Goal: Information Seeking & Learning: Learn about a topic

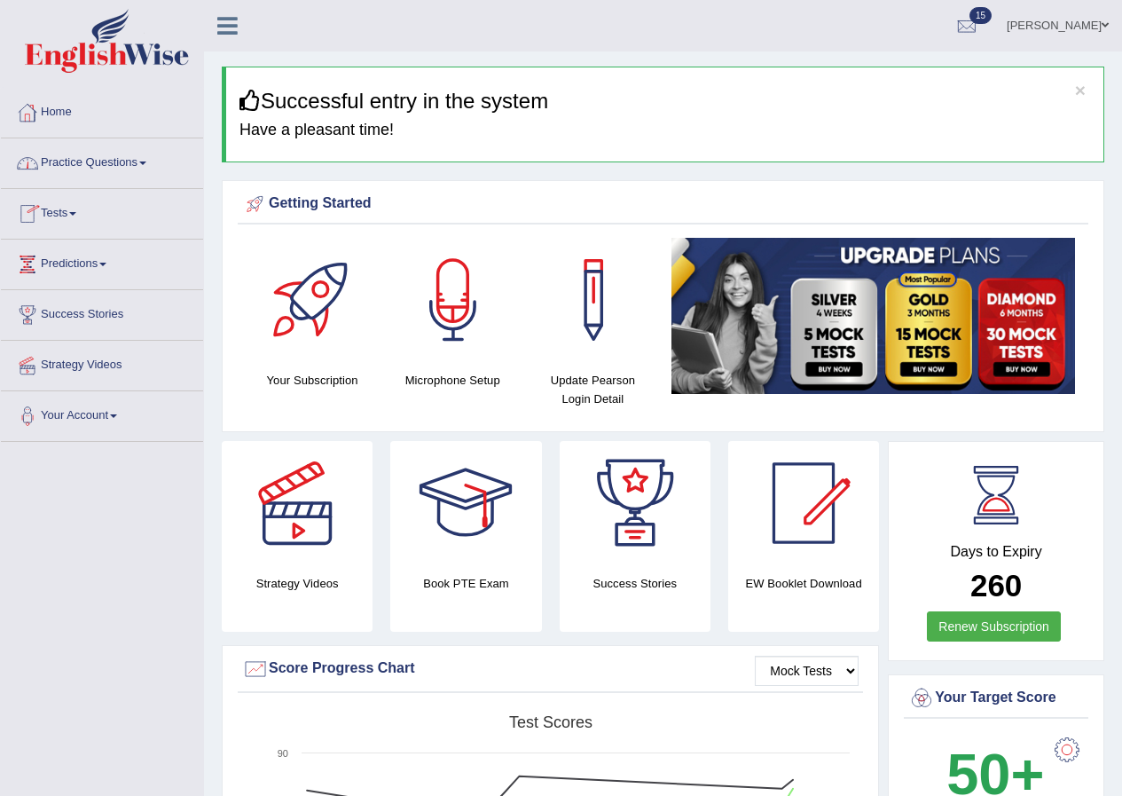
click at [98, 162] on link "Practice Questions" at bounding box center [102, 160] width 202 height 44
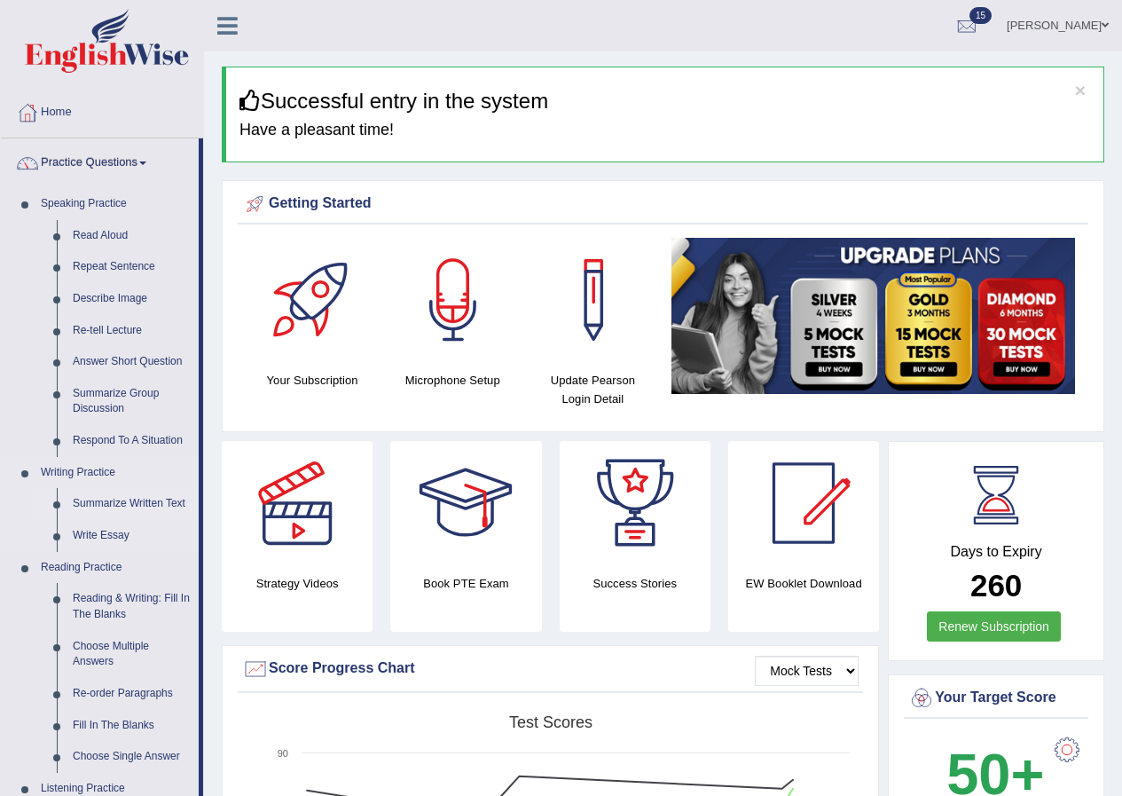
click at [108, 497] on link "Summarize Written Text" at bounding box center [132, 504] width 134 height 32
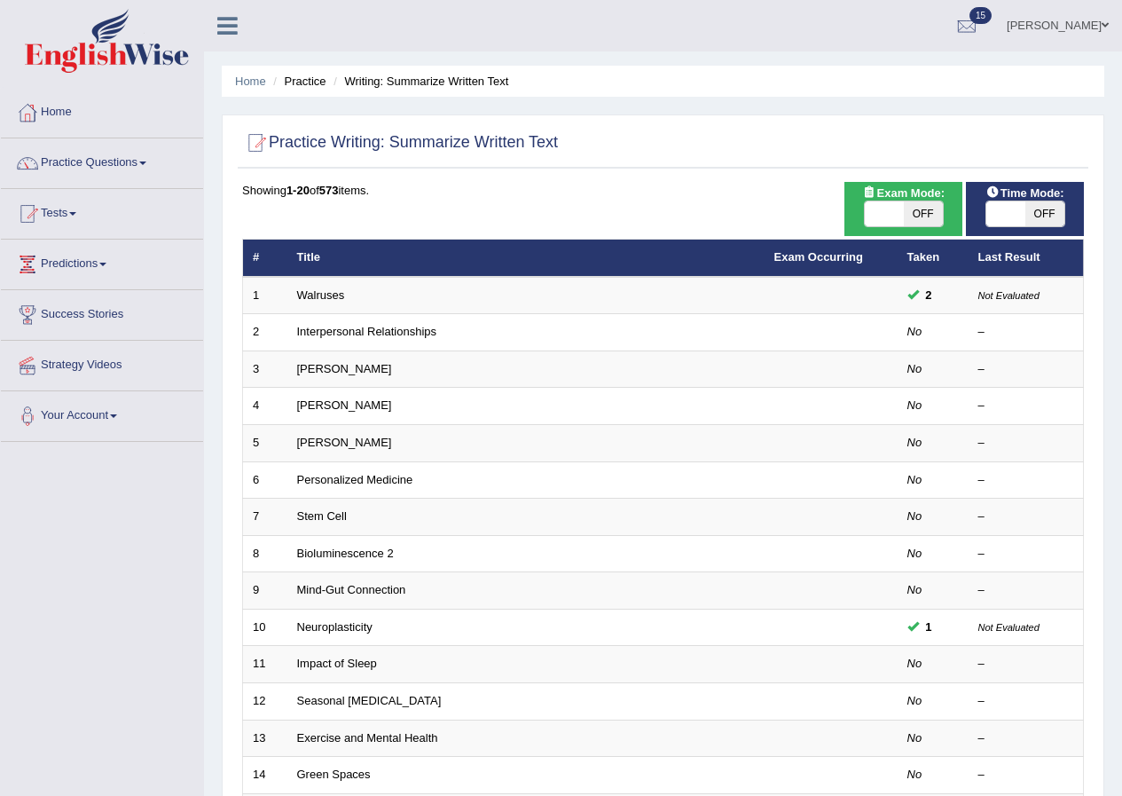
click at [922, 200] on div "ON OFF" at bounding box center [904, 213] width 80 height 27
click at [902, 200] on div "ON OFF" at bounding box center [904, 213] width 80 height 27
click at [892, 210] on span at bounding box center [884, 213] width 39 height 25
checkbox input "true"
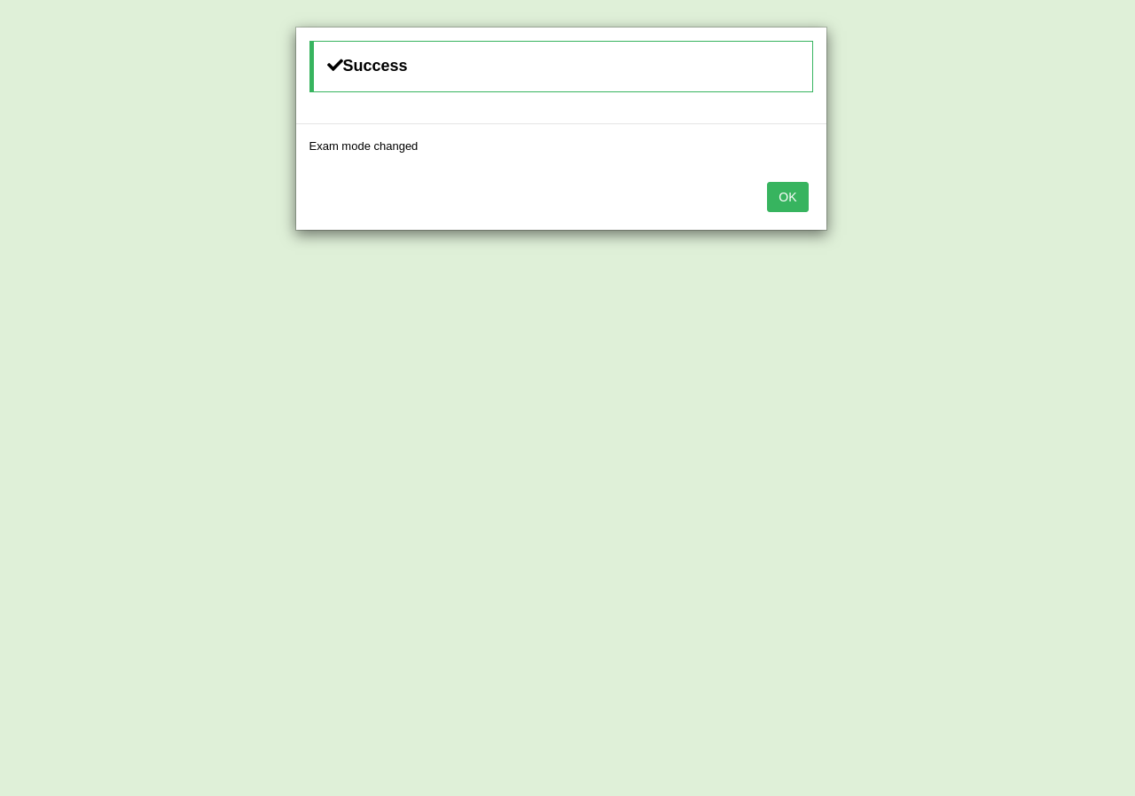
click at [790, 202] on button "OK" at bounding box center [787, 197] width 41 height 30
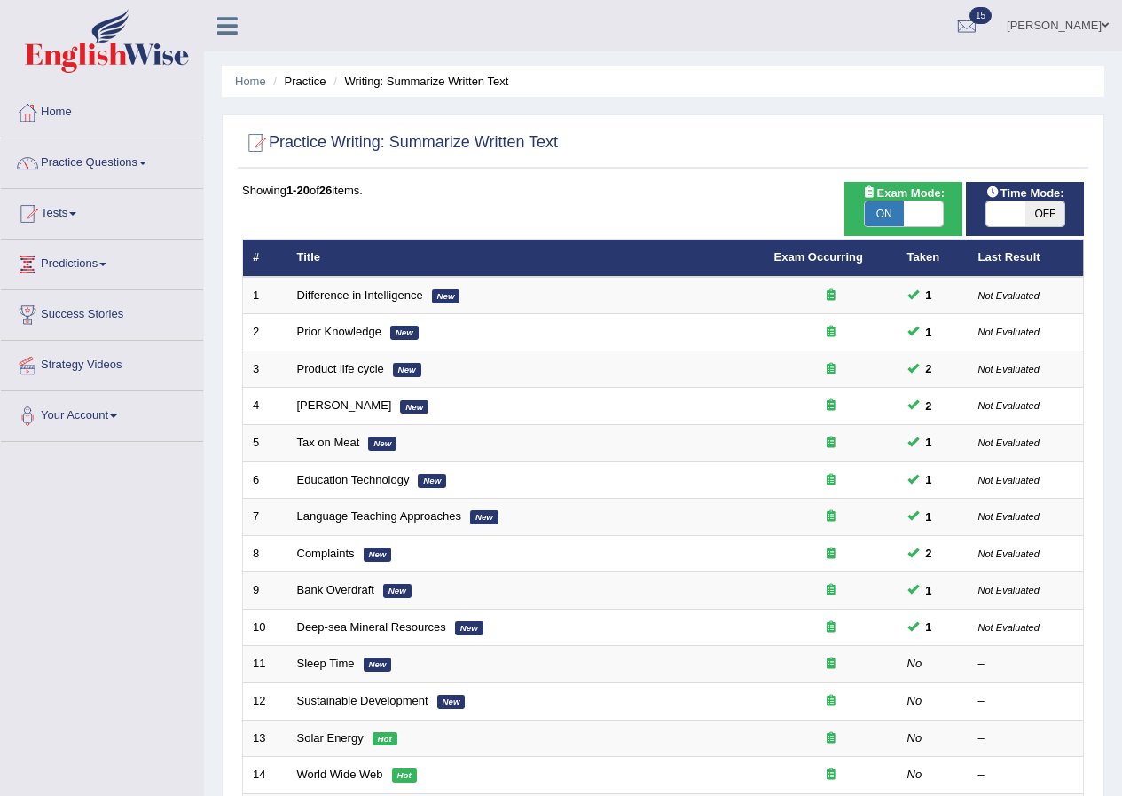
click at [1011, 209] on span at bounding box center [1005, 213] width 39 height 25
checkbox input "true"
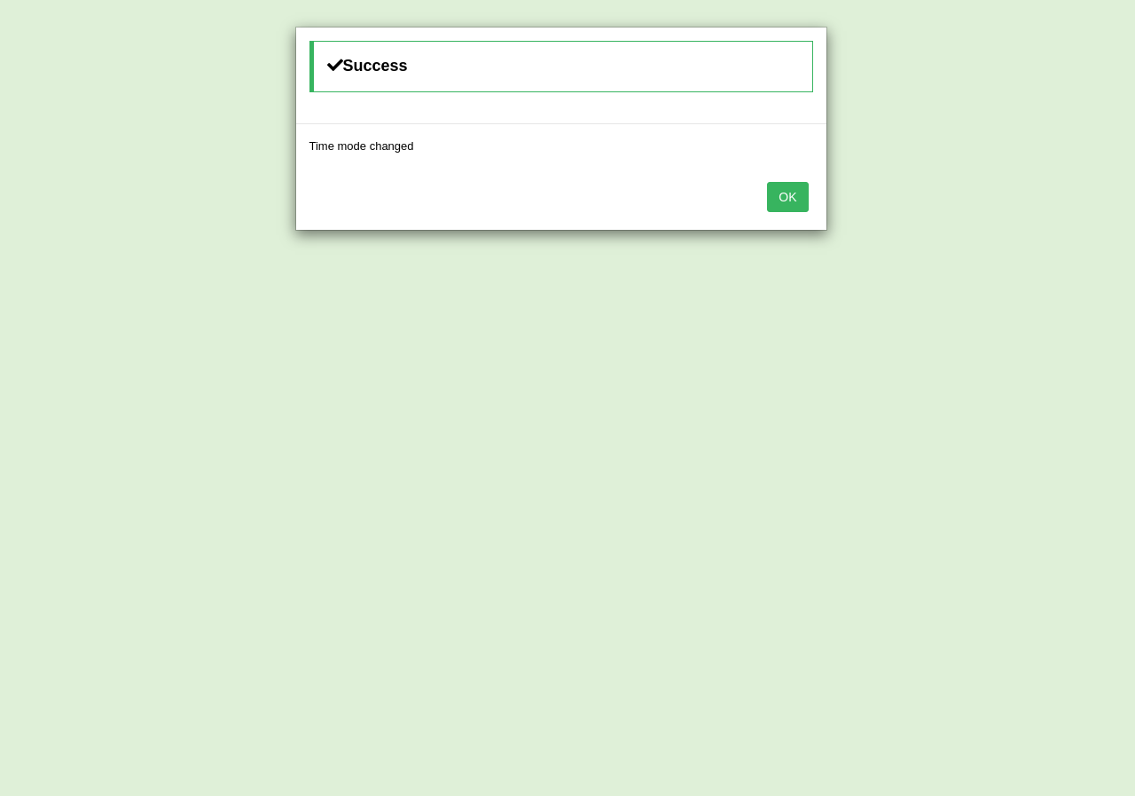
click at [784, 196] on button "OK" at bounding box center [787, 197] width 41 height 30
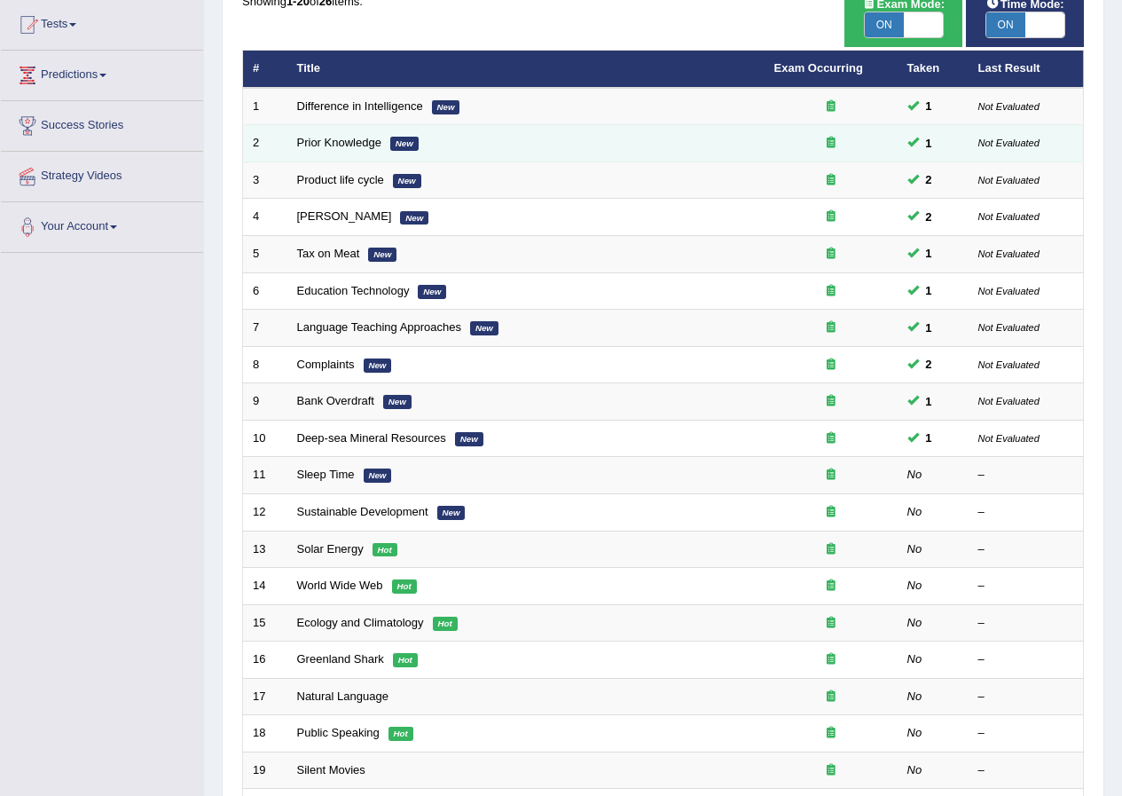
scroll to position [355, 0]
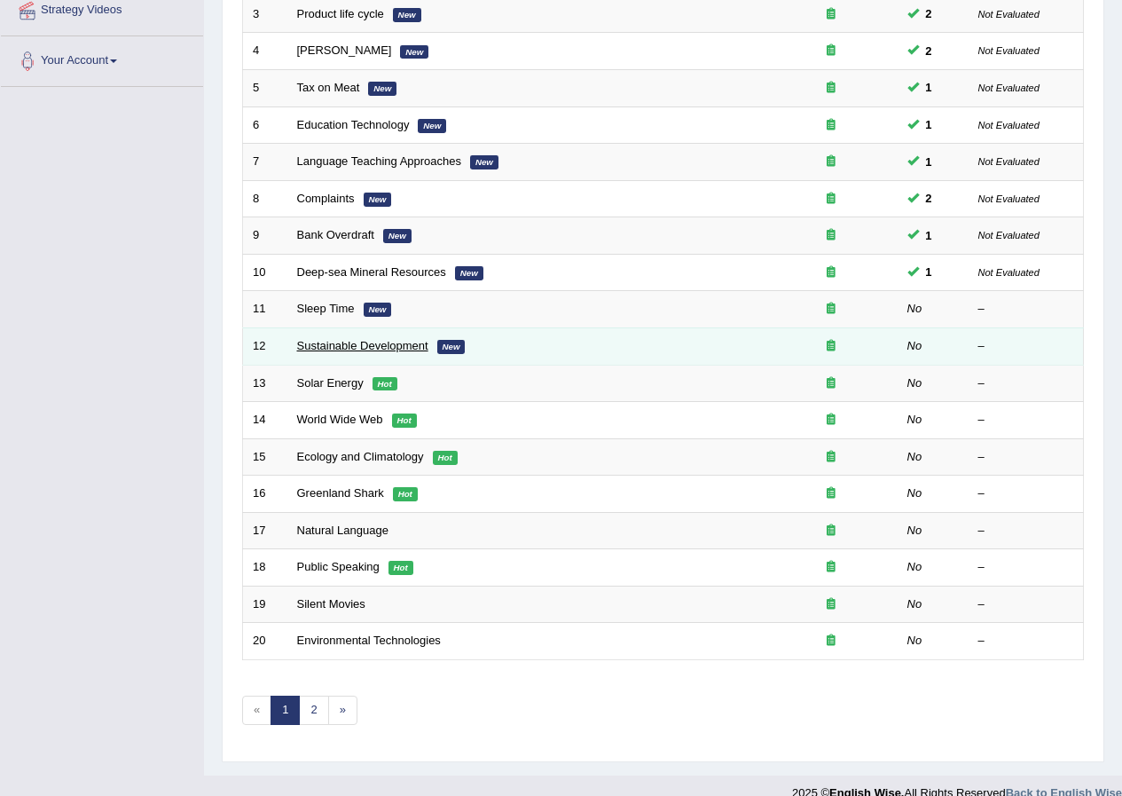
click at [315, 346] on link "Sustainable Development" at bounding box center [362, 345] width 131 height 13
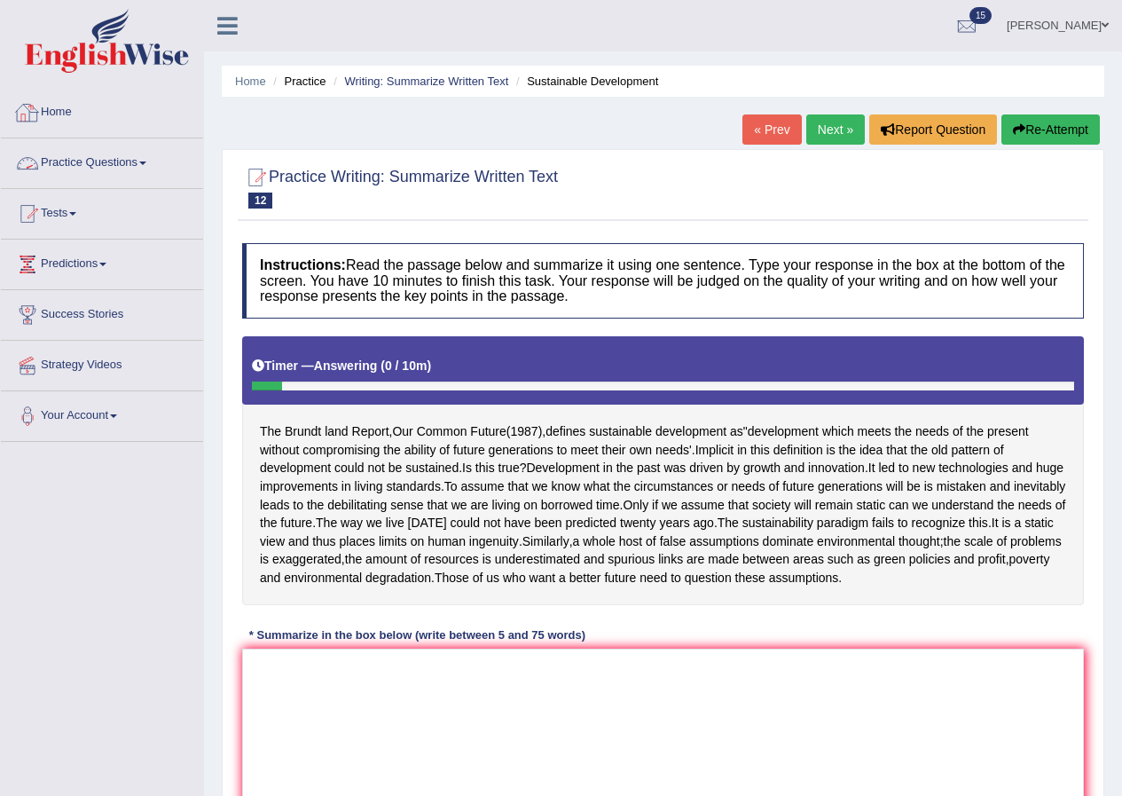
click at [93, 168] on link "Practice Questions" at bounding box center [102, 160] width 202 height 44
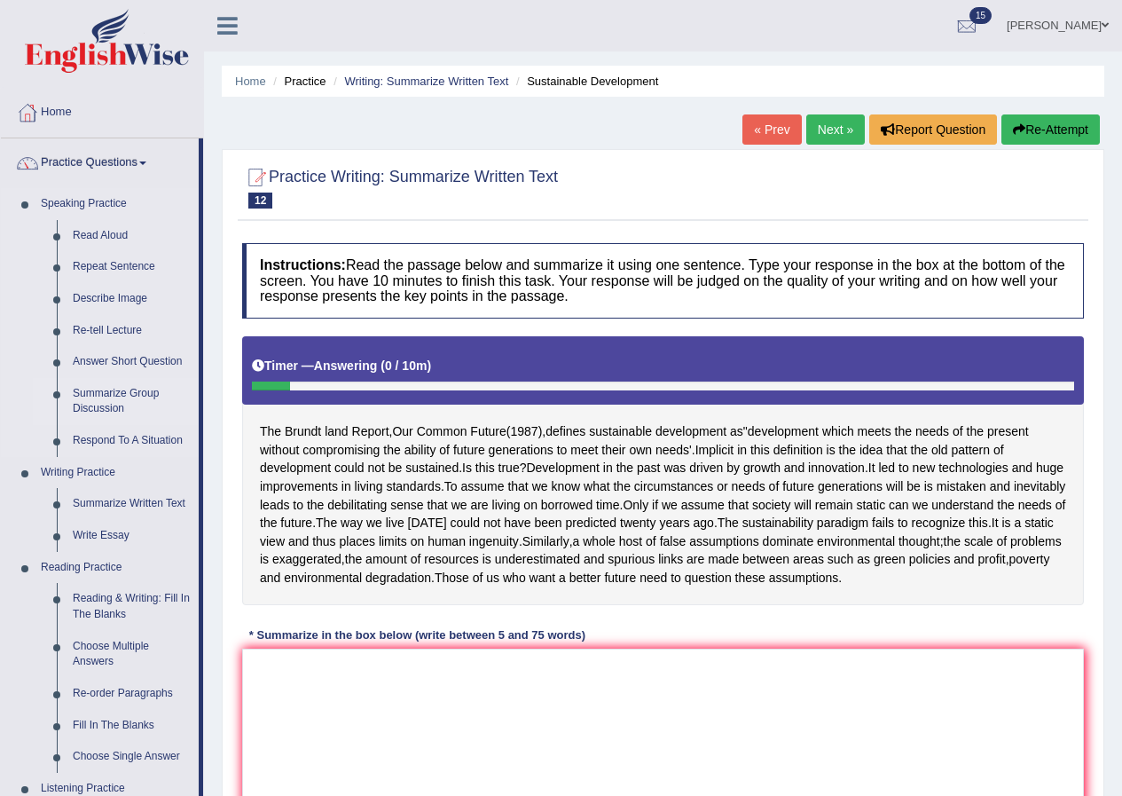
click at [108, 397] on link "Summarize Group Discussion" at bounding box center [132, 401] width 134 height 47
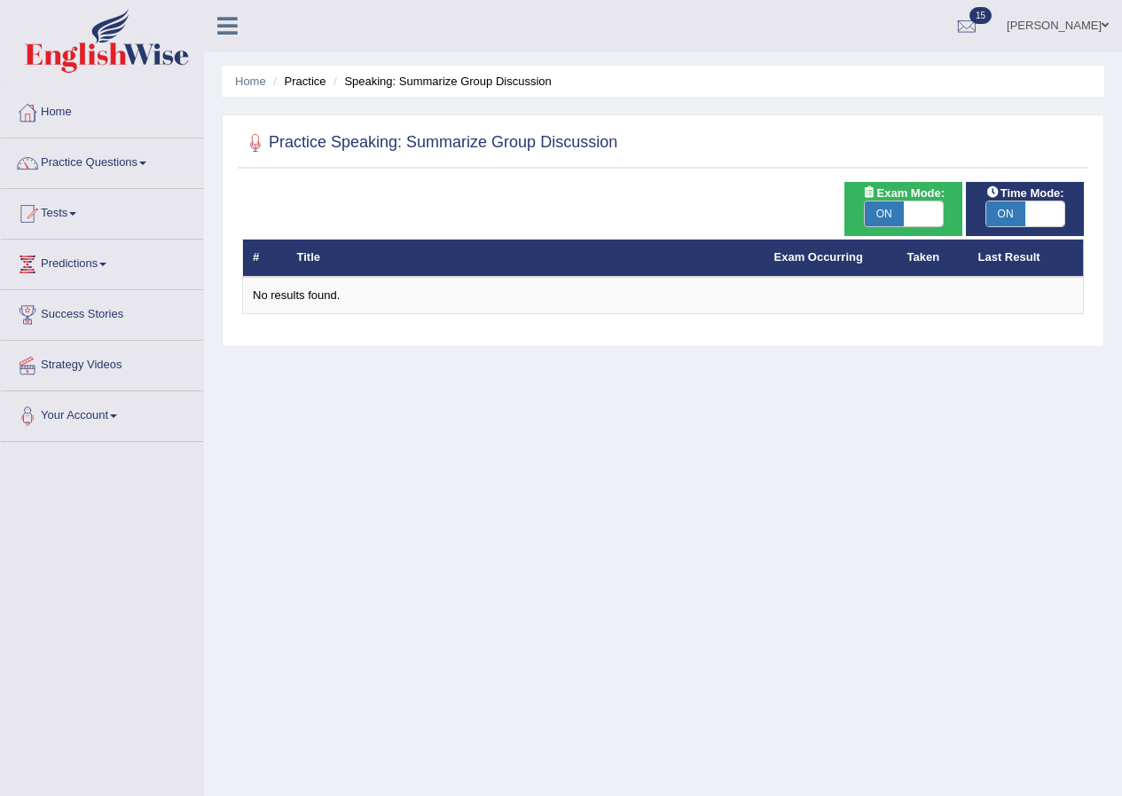
click at [899, 212] on span "ON" at bounding box center [884, 213] width 39 height 25
checkbox input "false"
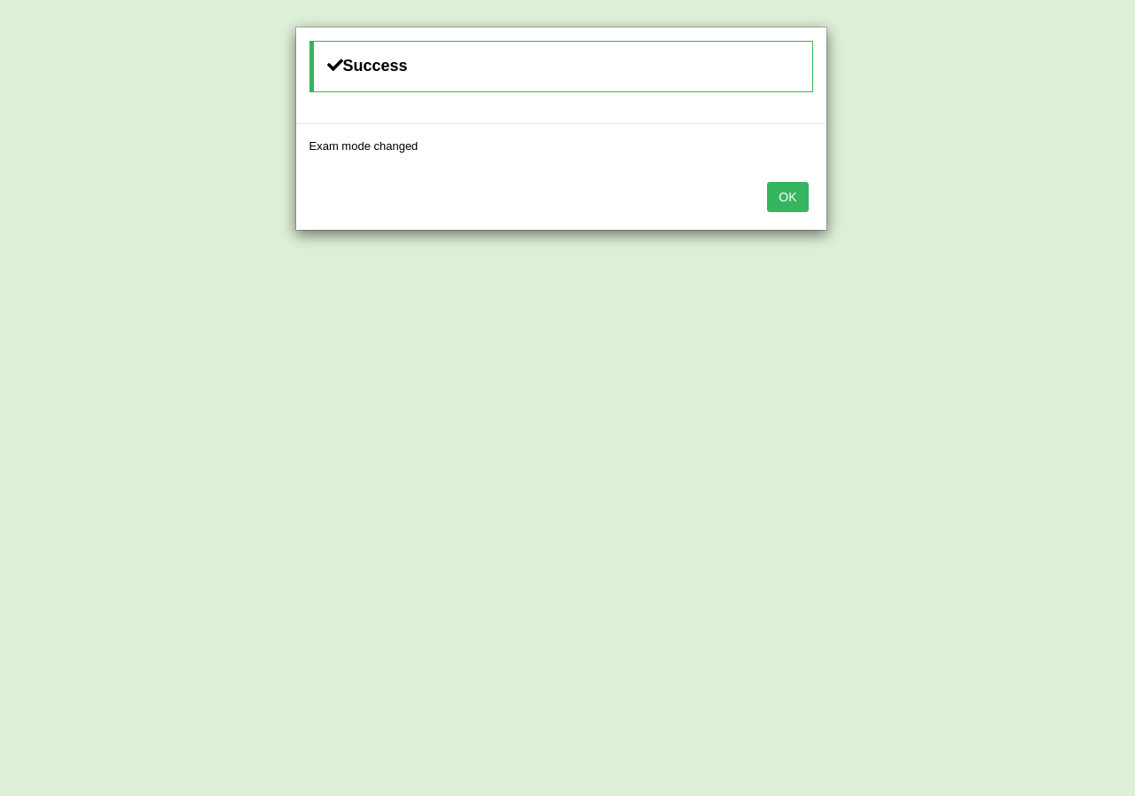
click at [796, 192] on button "OK" at bounding box center [787, 197] width 41 height 30
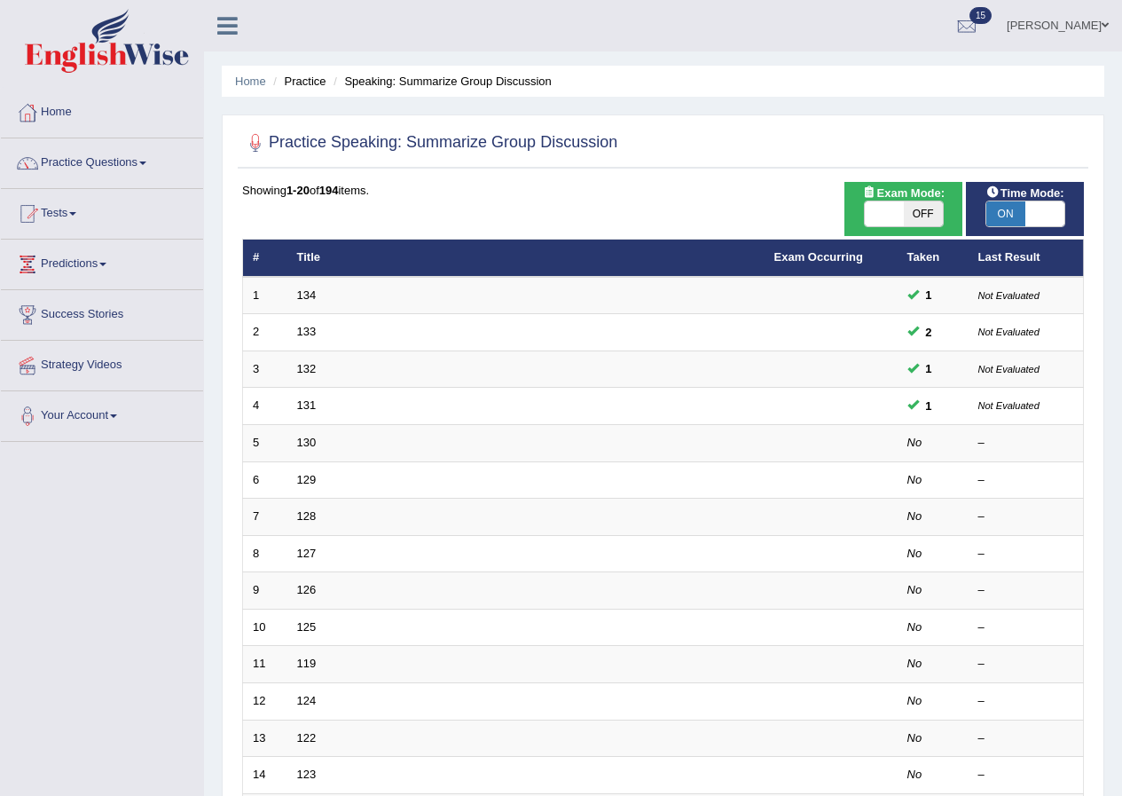
click at [1008, 216] on span "ON" at bounding box center [1005, 213] width 39 height 25
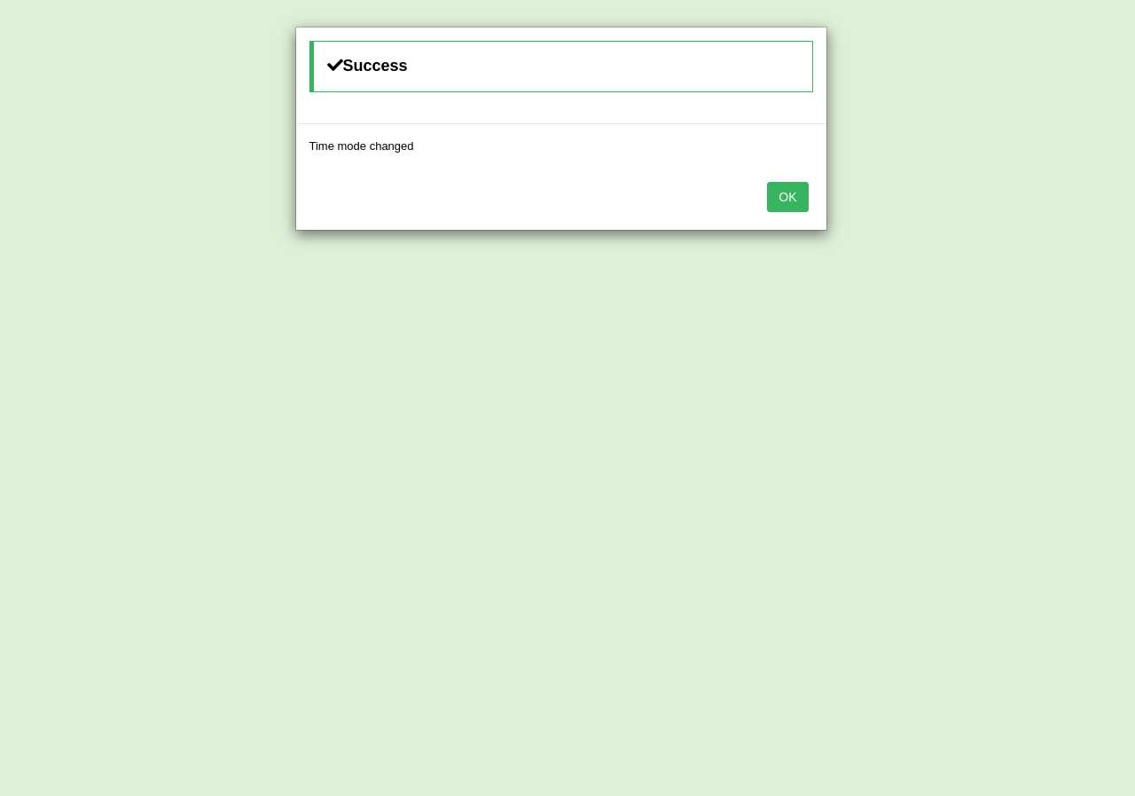
click at [794, 200] on button "OK" at bounding box center [787, 197] width 41 height 30
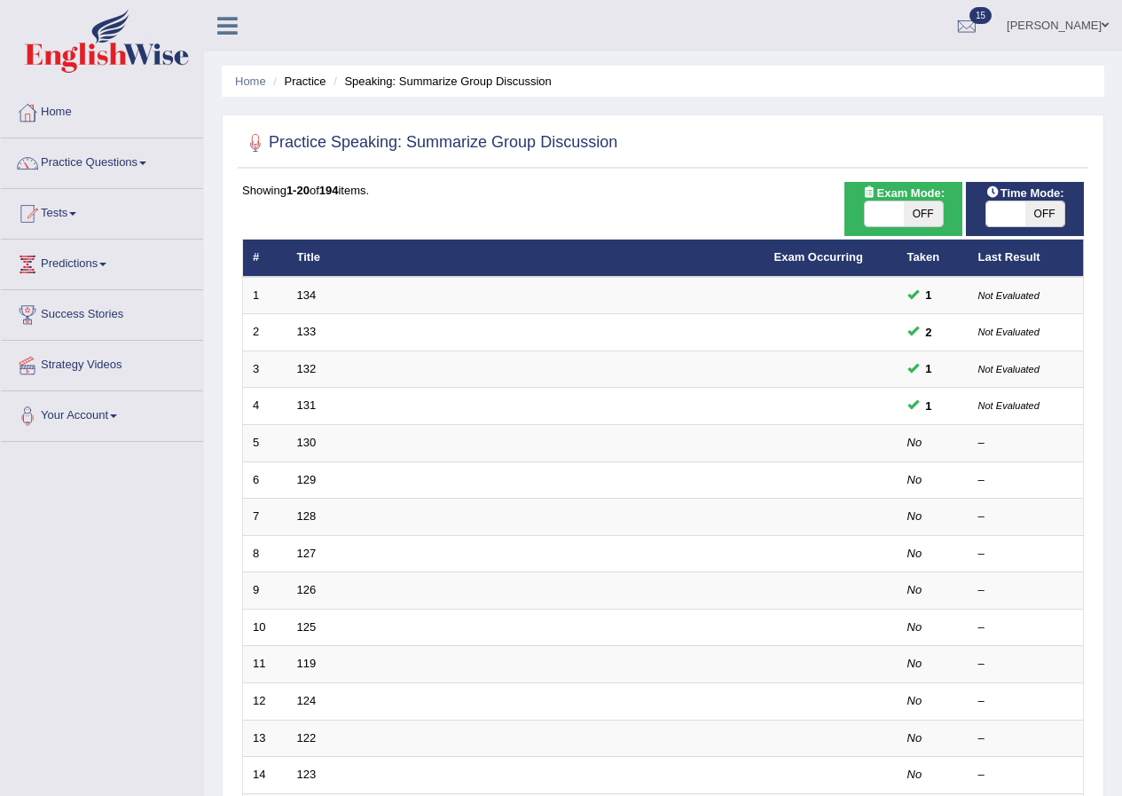
click at [994, 212] on span at bounding box center [1005, 213] width 39 height 25
checkbox input "true"
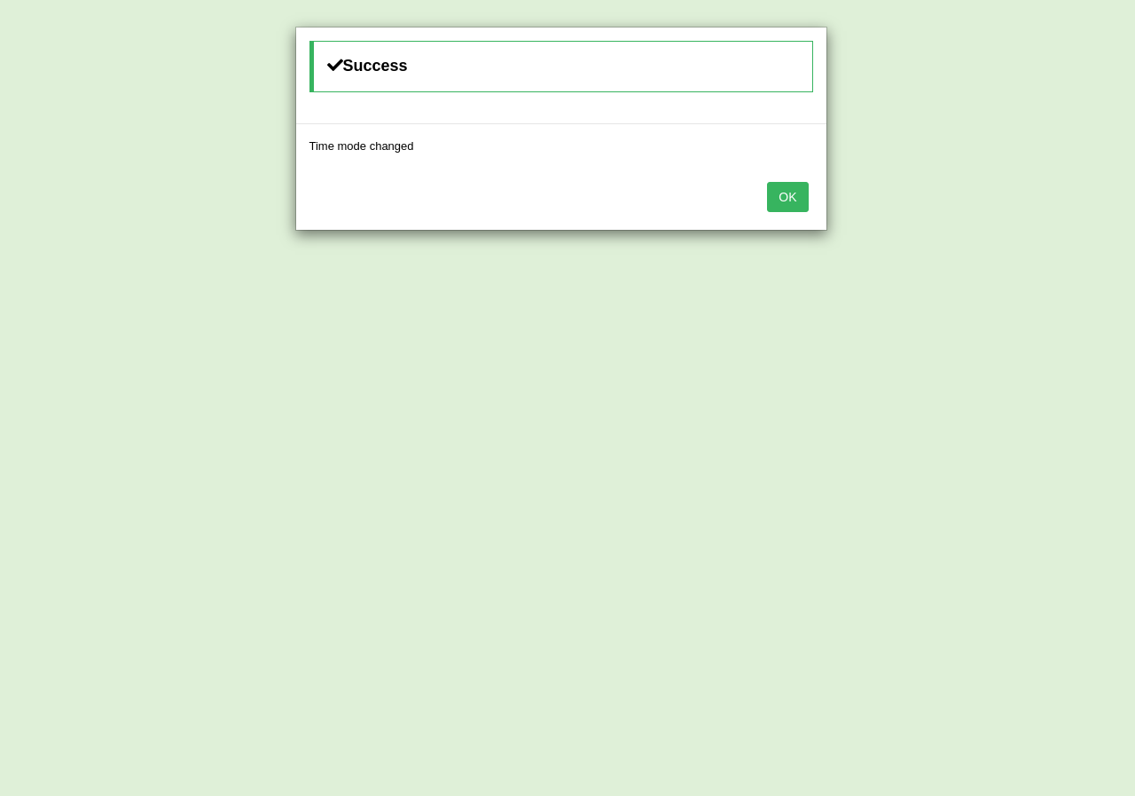
click at [790, 196] on button "OK" at bounding box center [787, 197] width 41 height 30
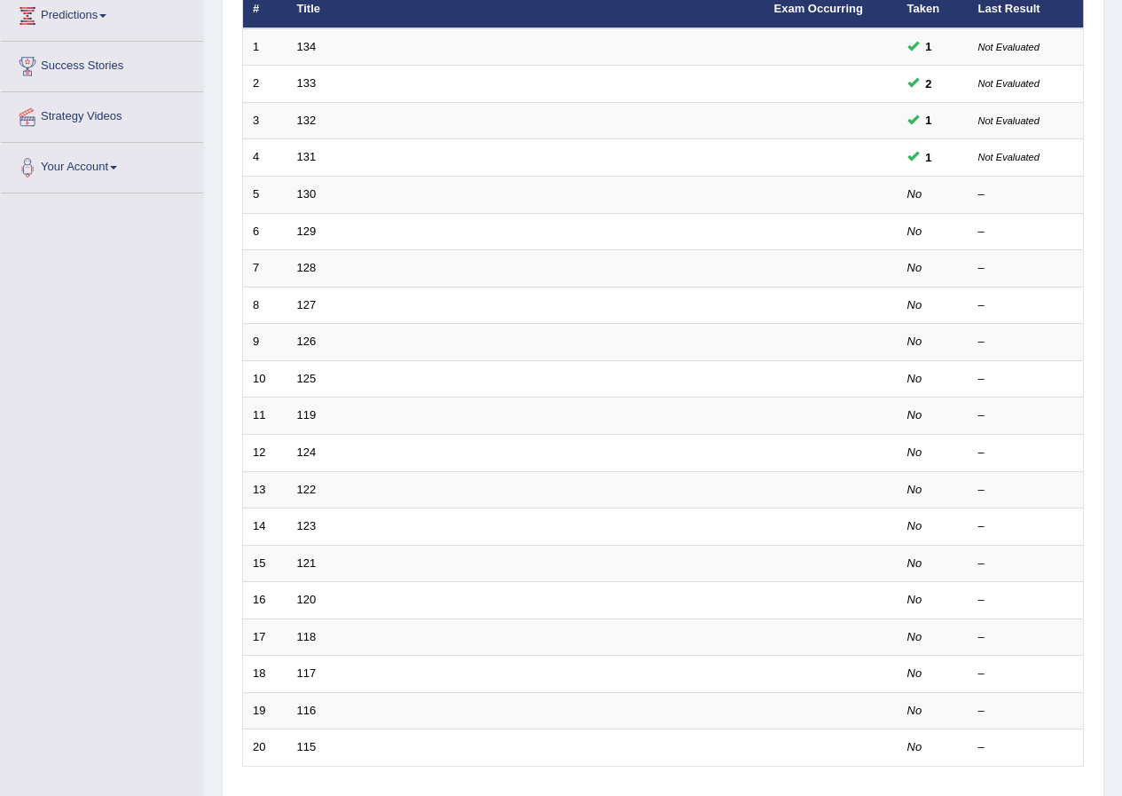
scroll to position [266, 0]
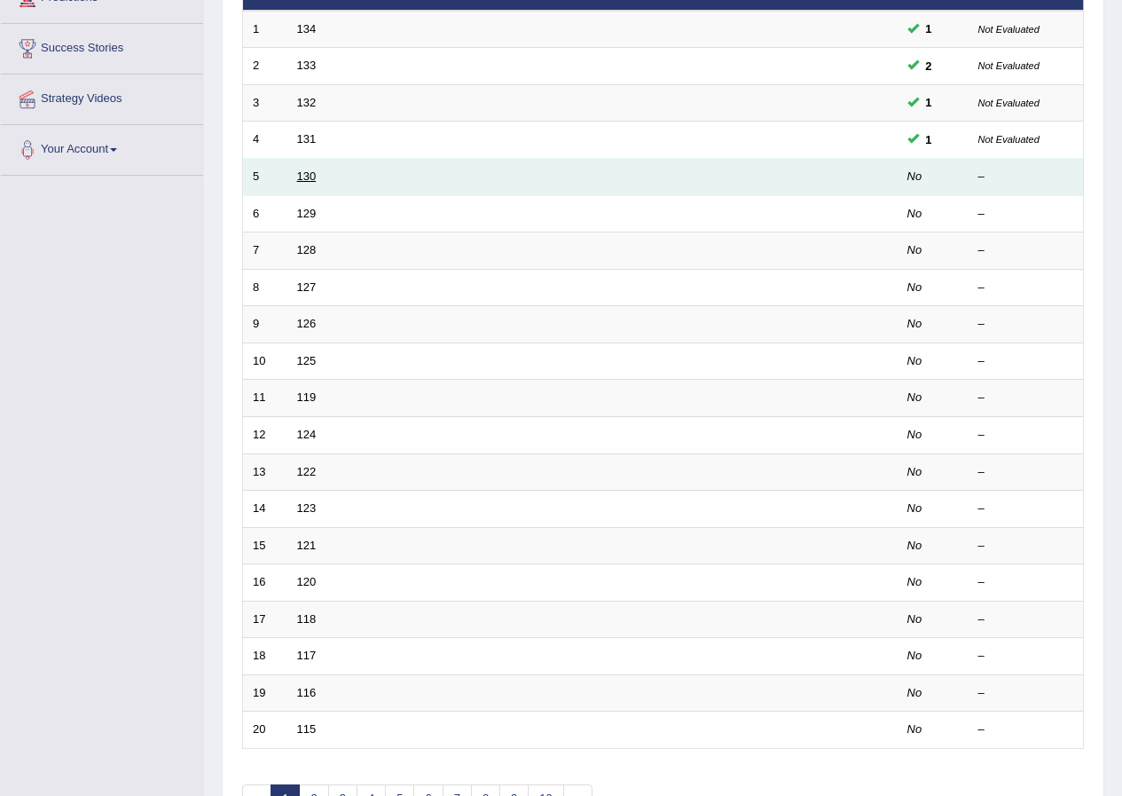
click at [307, 171] on link "130" at bounding box center [307, 175] width 20 height 13
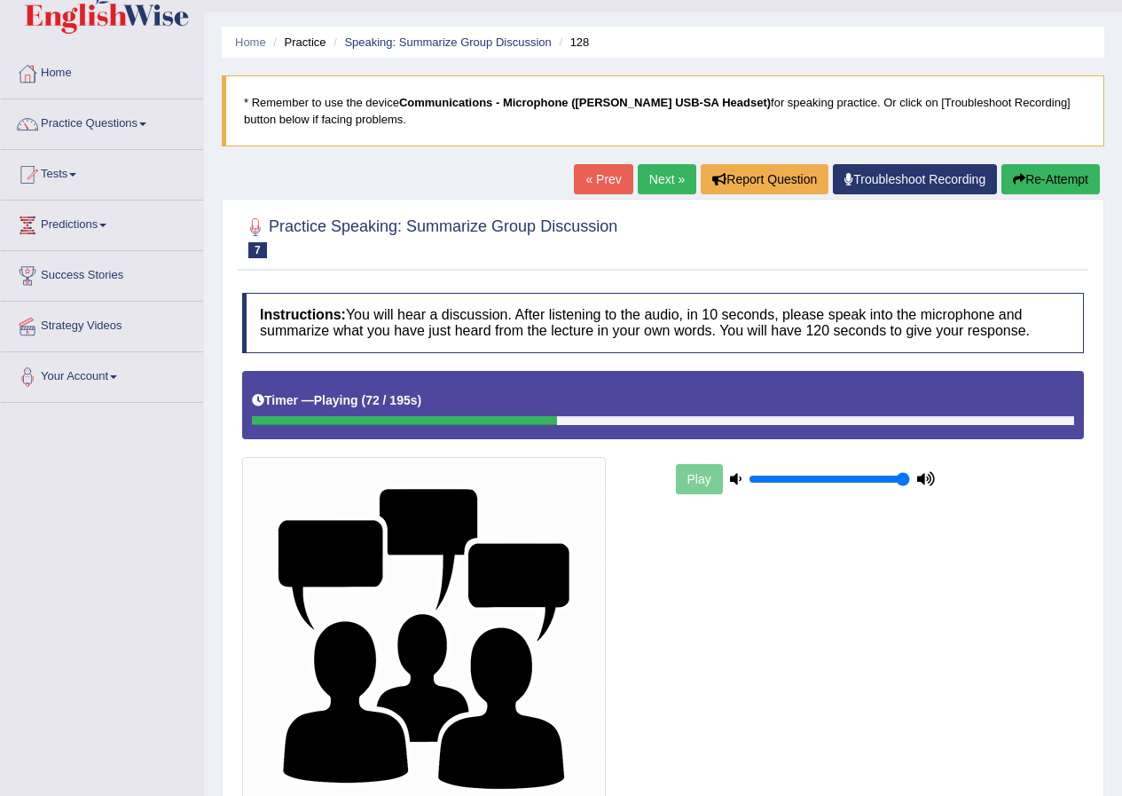
scroll to position [71, 0]
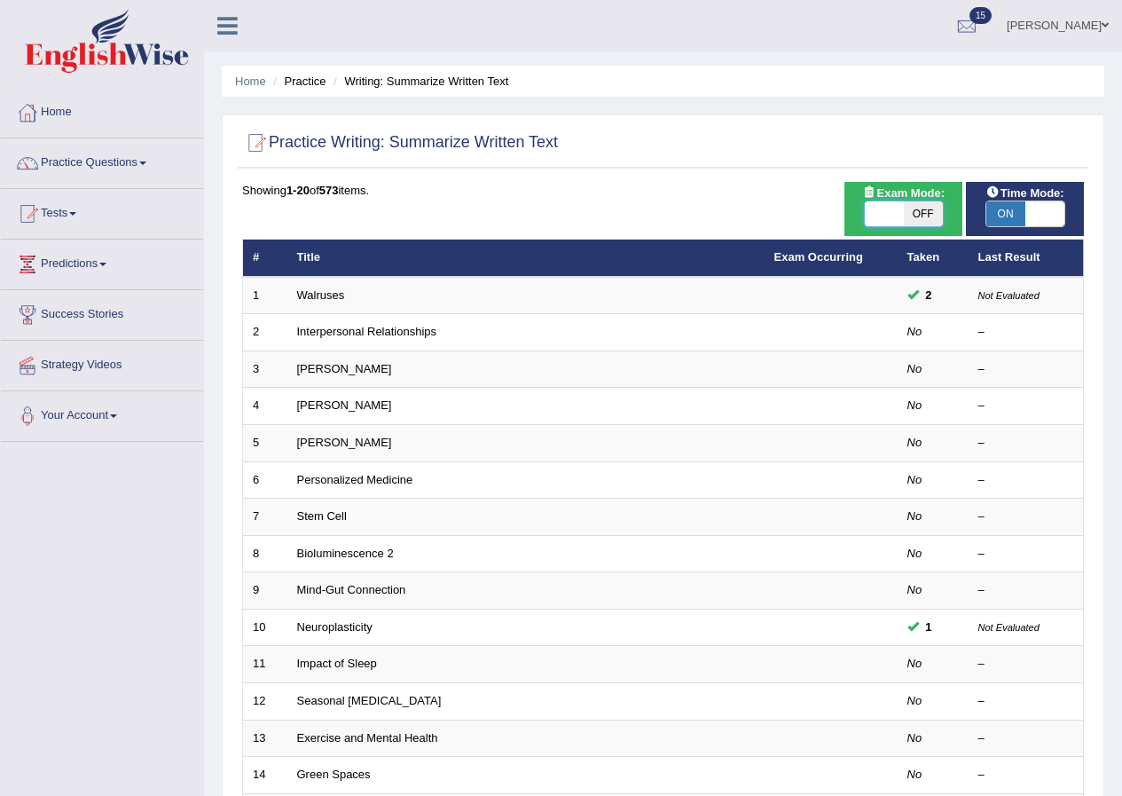
click at [869, 215] on span at bounding box center [884, 213] width 39 height 25
checkbox input "true"
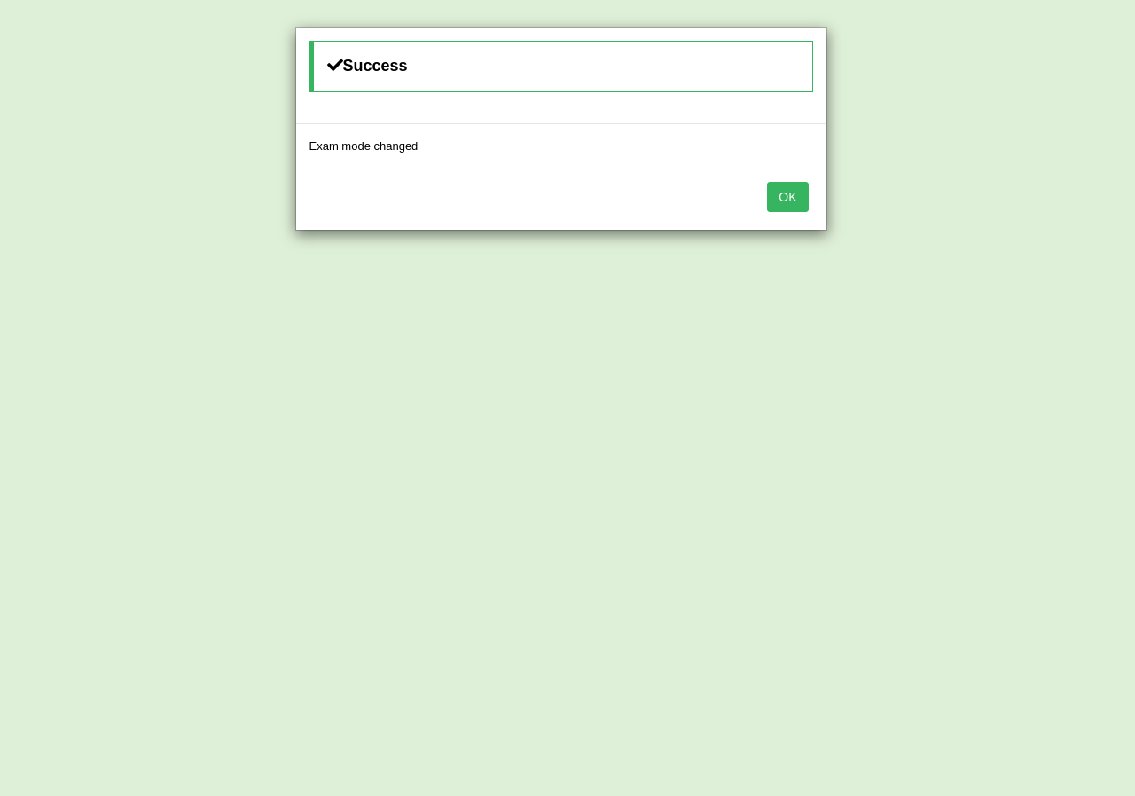
click at [799, 200] on button "OK" at bounding box center [787, 197] width 41 height 30
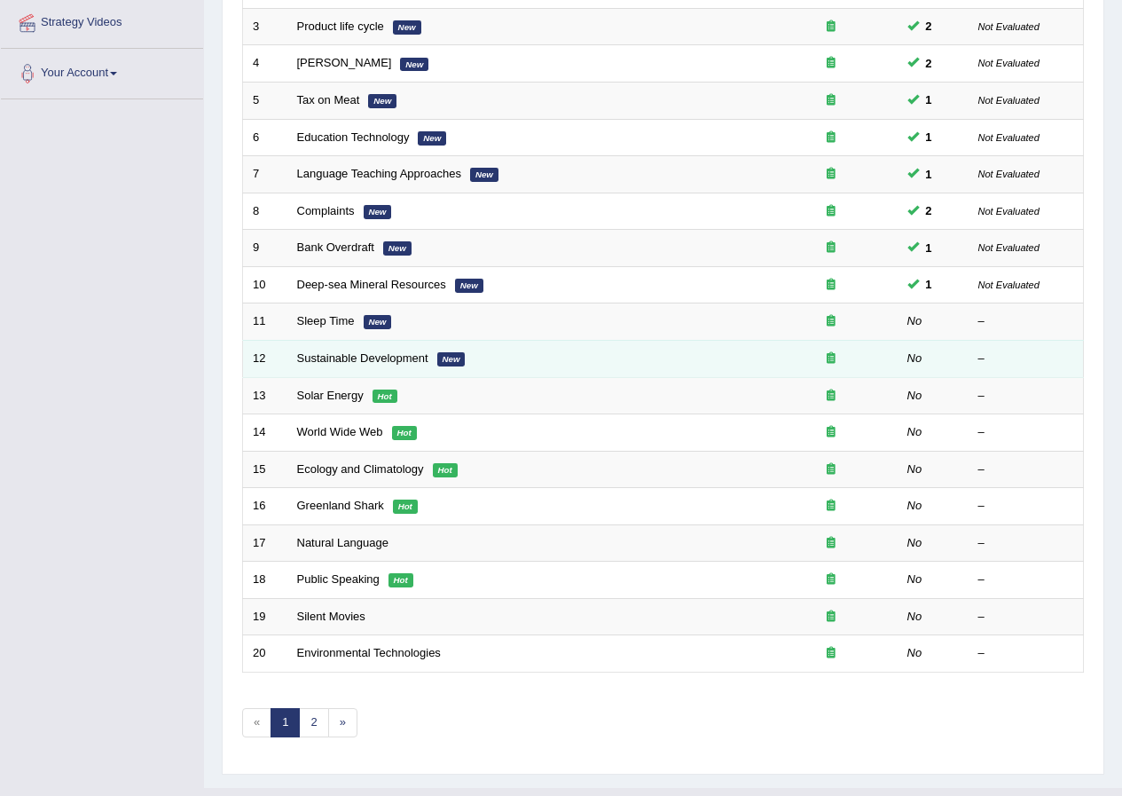
scroll to position [355, 0]
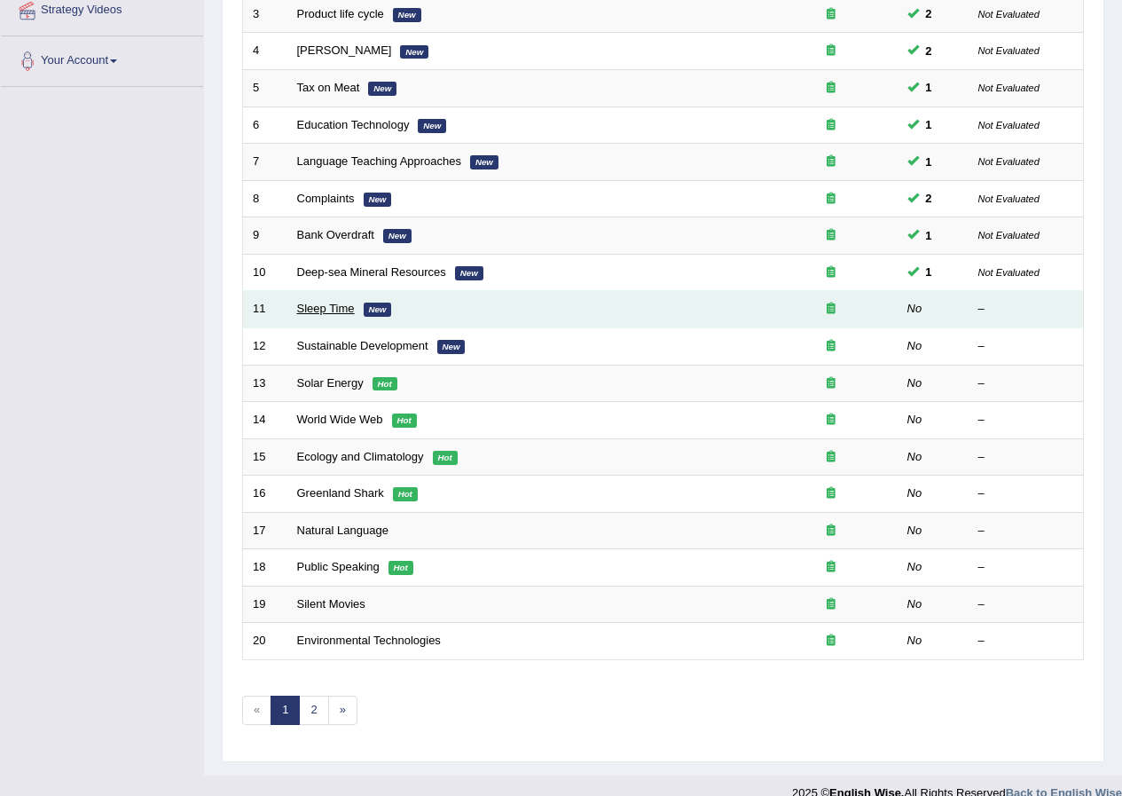
click at [312, 311] on link "Sleep Time" at bounding box center [326, 308] width 58 height 13
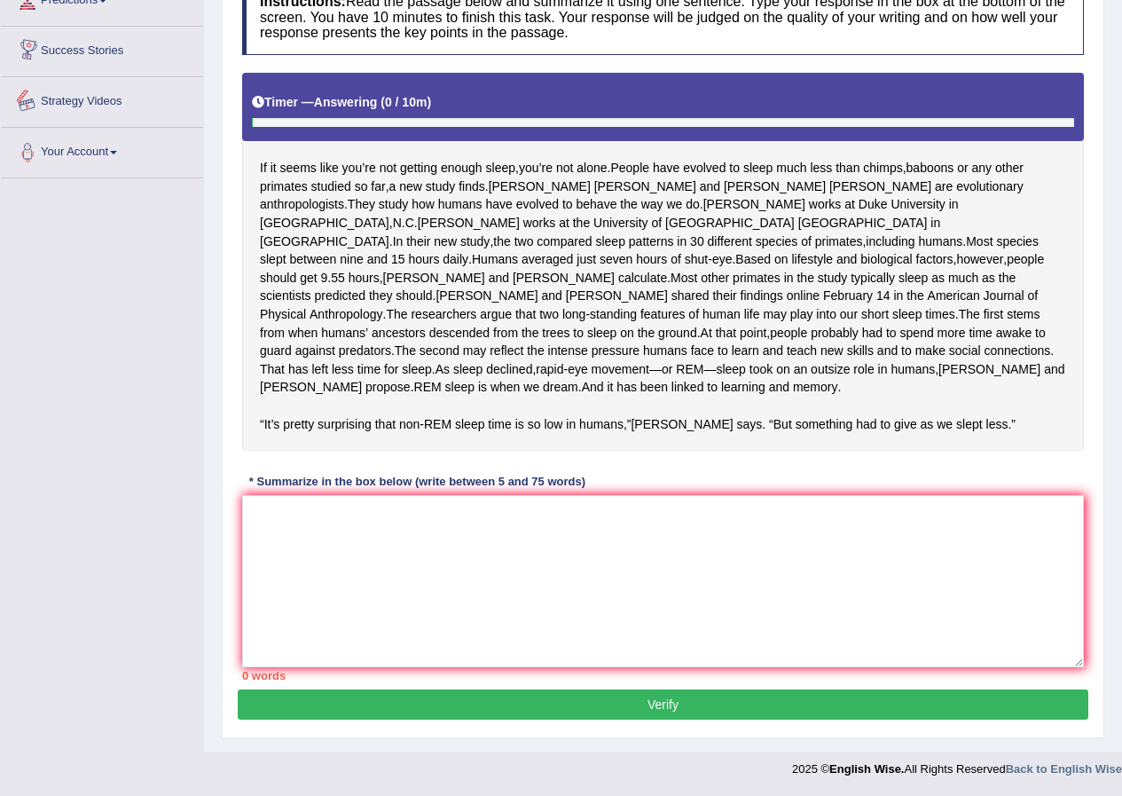
scroll to position [266, 0]
click at [333, 564] on textarea at bounding box center [663, 581] width 842 height 172
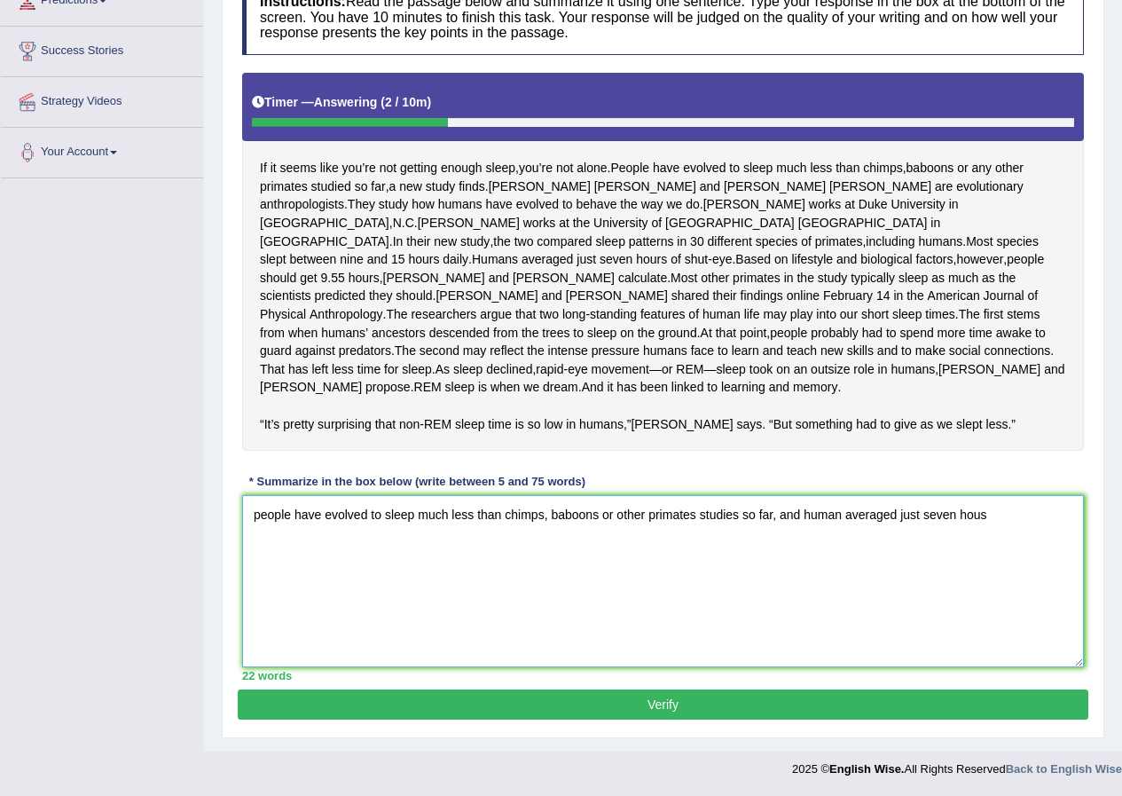
click at [260, 551] on textarea "people have evolved to sleep much less than chimps, baboons or other primates s…" at bounding box center [663, 581] width 842 height 172
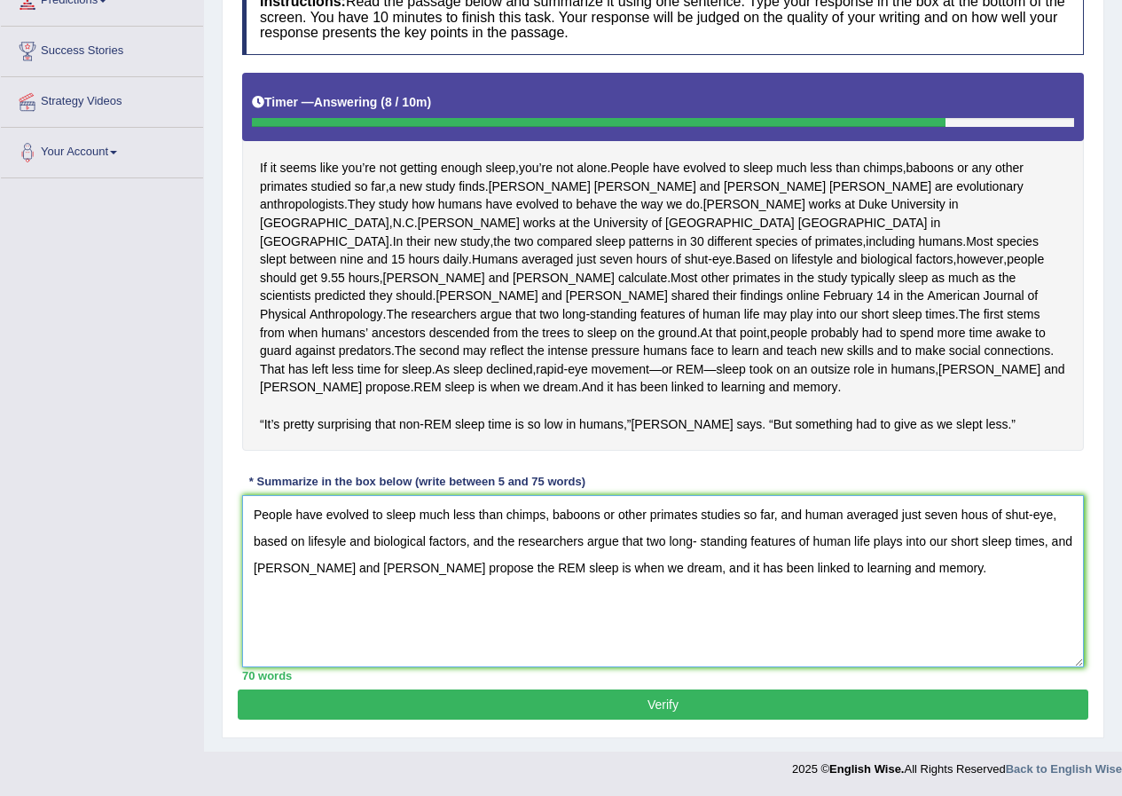
click at [1073, 569] on textarea "People have evolved to sleep much less than chimps, baboons or other primates s…" at bounding box center [663, 581] width 842 height 172
click at [321, 600] on textarea "People have evolved to sleep much less than chimps, baboons or other primates s…" at bounding box center [663, 581] width 842 height 172
click at [377, 601] on textarea "People have evolved to sleep much less than chimps, baboons or other primates s…" at bounding box center [663, 581] width 842 height 172
type textarea "People have evolved to sleep much less than chimps, baboons or other primates s…"
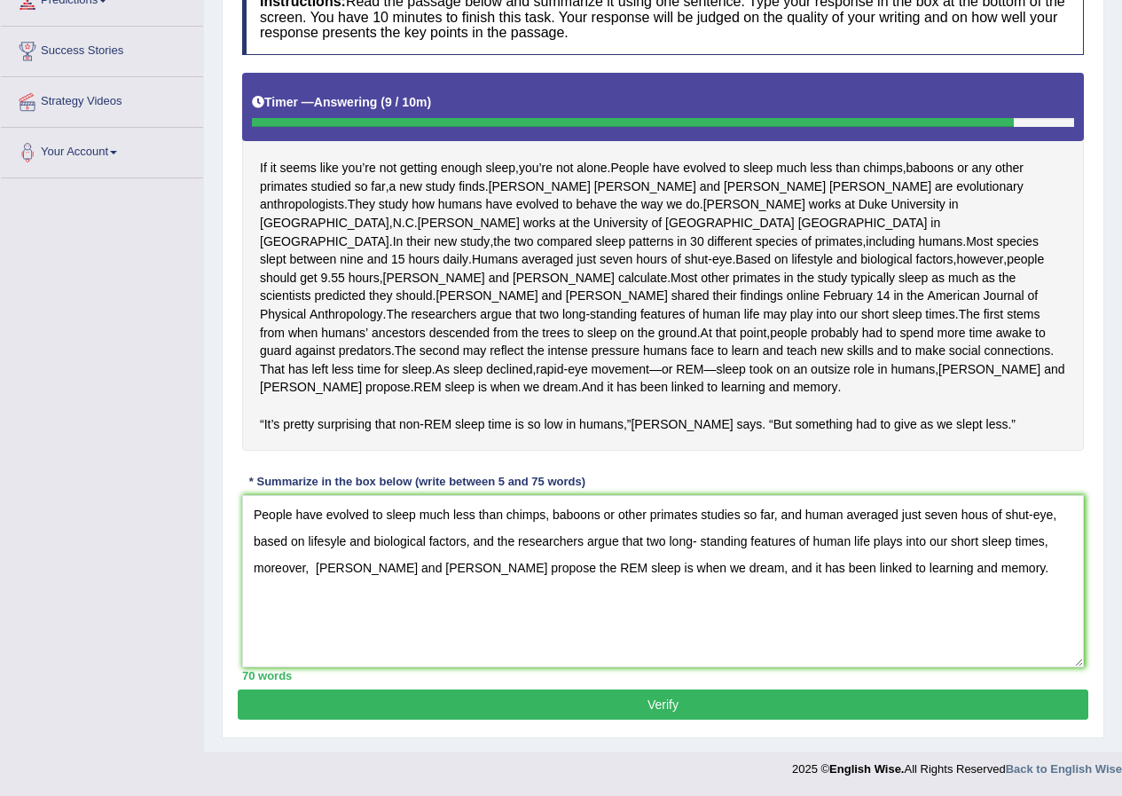
click at [518, 719] on button "Verify" at bounding box center [663, 704] width 851 height 30
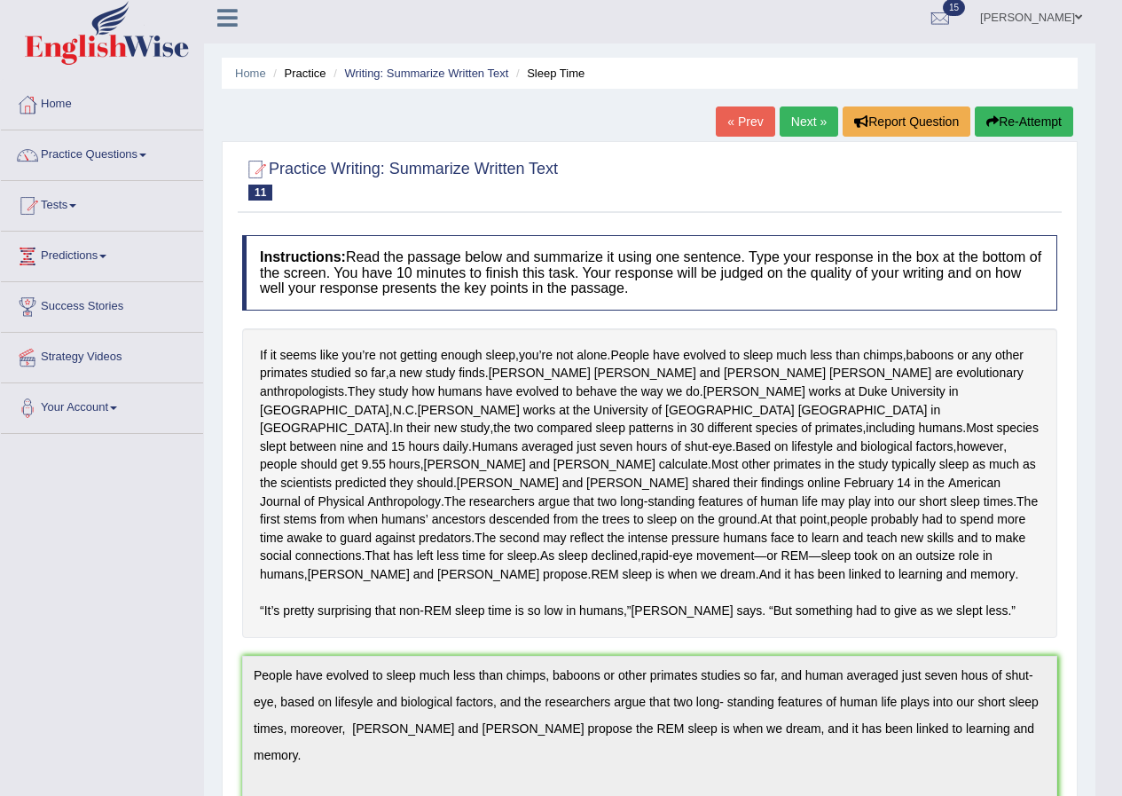
scroll to position [0, 0]
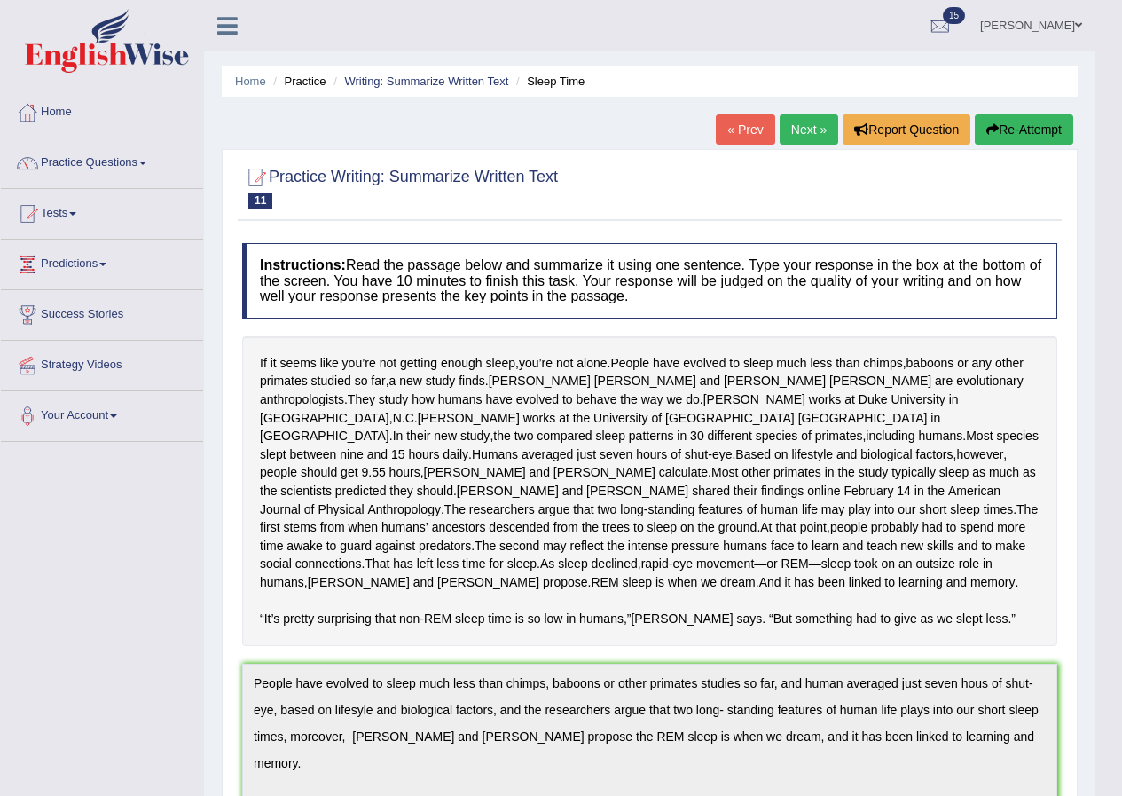
click at [806, 130] on link "Next »" at bounding box center [809, 129] width 59 height 30
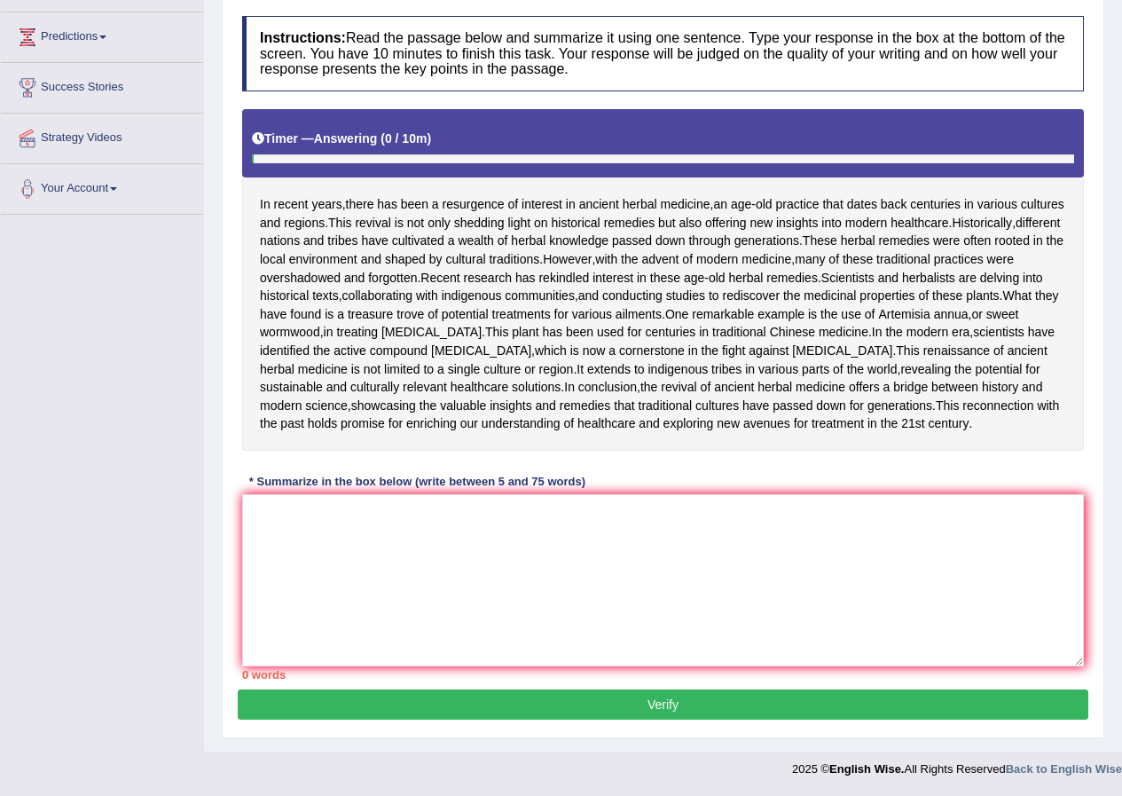
scroll to position [355, 0]
click at [424, 589] on textarea at bounding box center [663, 580] width 842 height 172
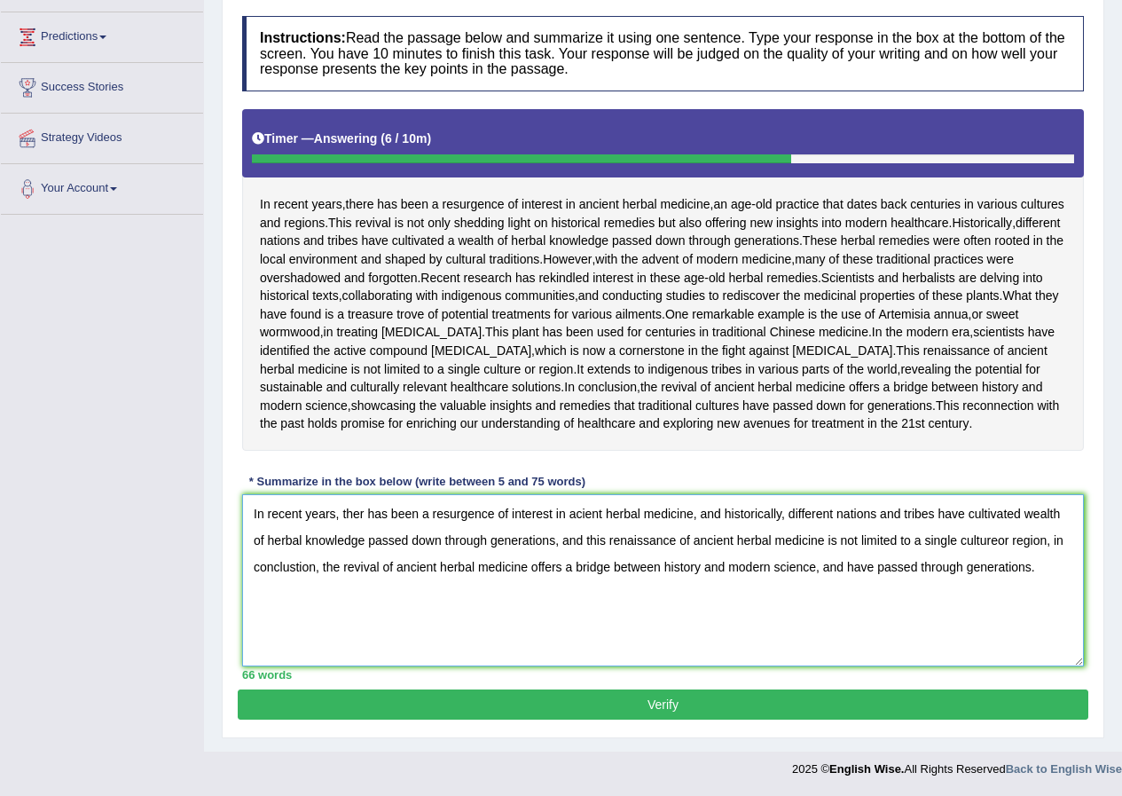
click at [365, 529] on textarea "In recent years, ther has been a resurgence of interest in acient herbal medici…" at bounding box center [663, 580] width 842 height 172
type textarea "In recent years, there has been a resurgence of interest in acient herbal medic…"
click at [451, 719] on button "Verify" at bounding box center [663, 704] width 851 height 30
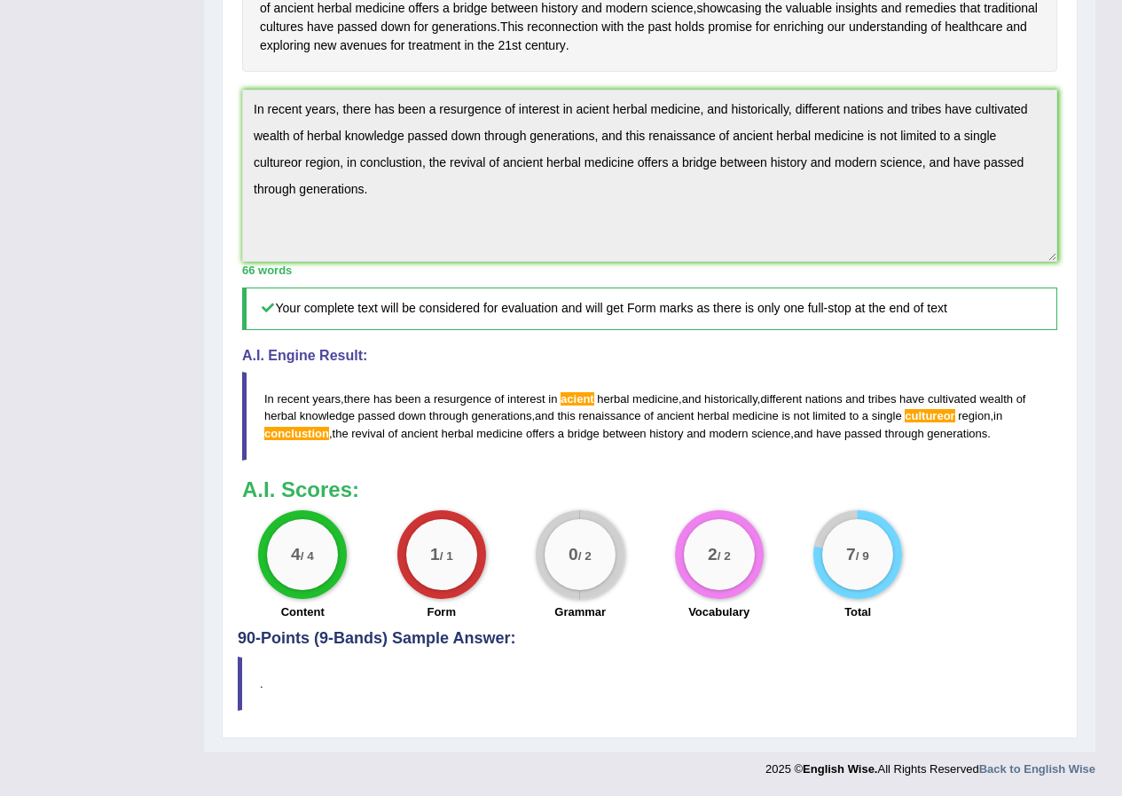
scroll to position [683, 0]
click at [217, 94] on div "Home Practice Writing: Summarize Written Text [PERSON_NAME] « Prev Next » Repor…" at bounding box center [649, 98] width 891 height 1306
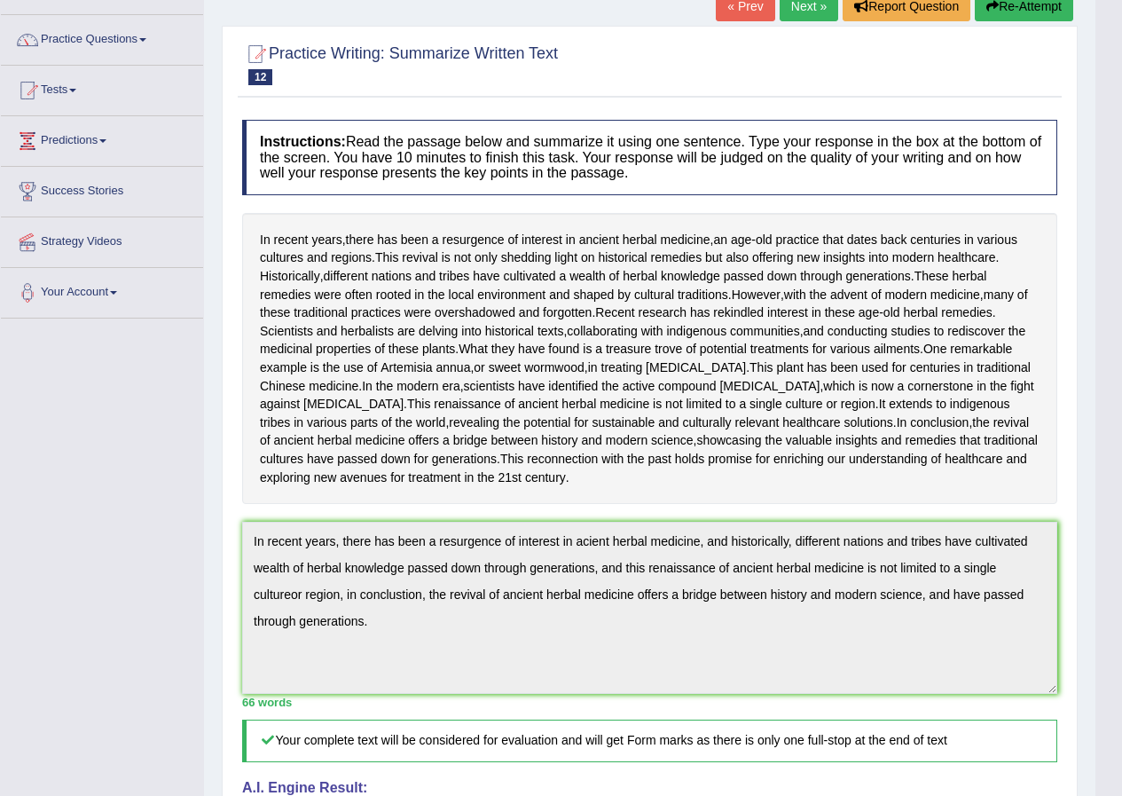
scroll to position [0, 0]
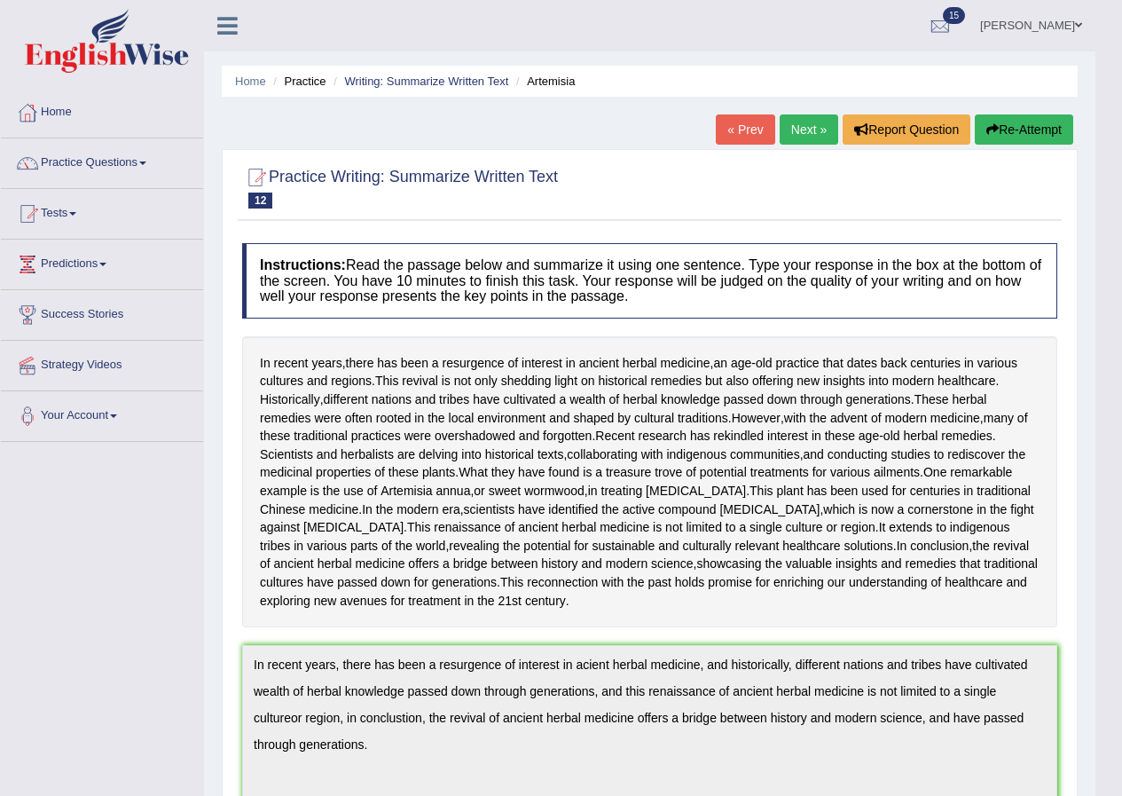
click at [1024, 134] on button "Re-Attempt" at bounding box center [1024, 129] width 98 height 30
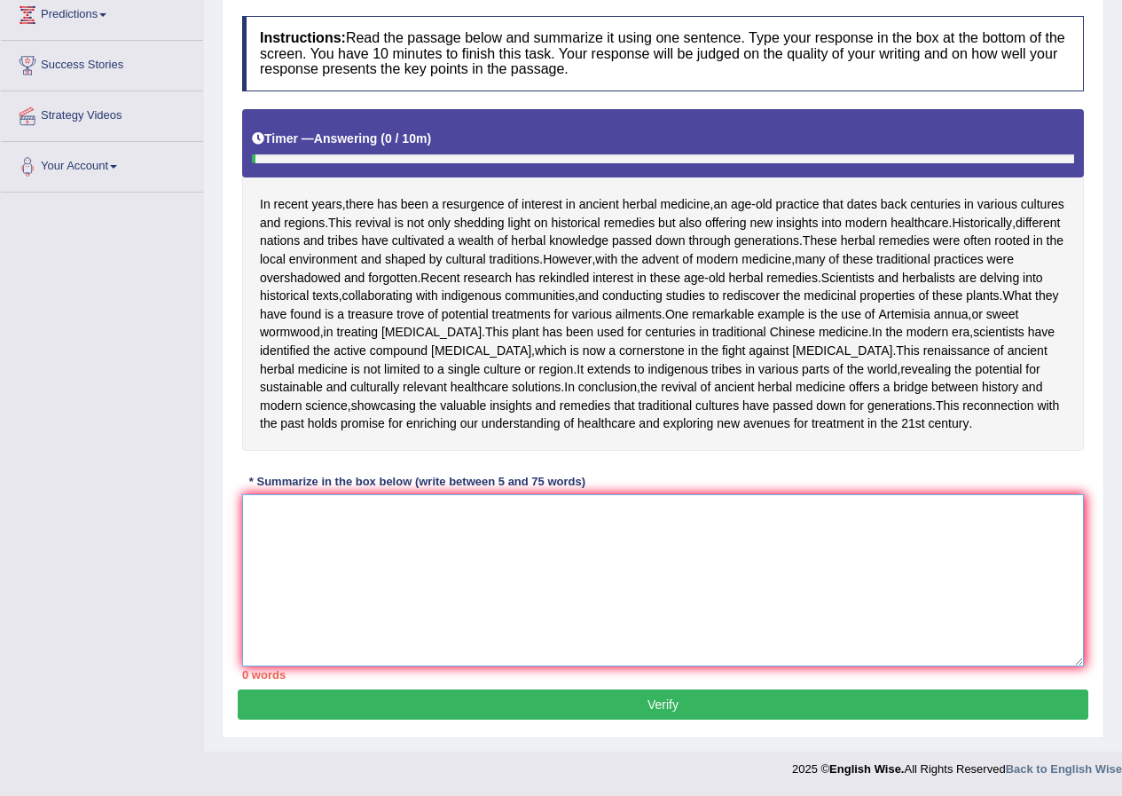
paste textarea "In recent years, there has been a resurgence of interest in acient herbal medic…"
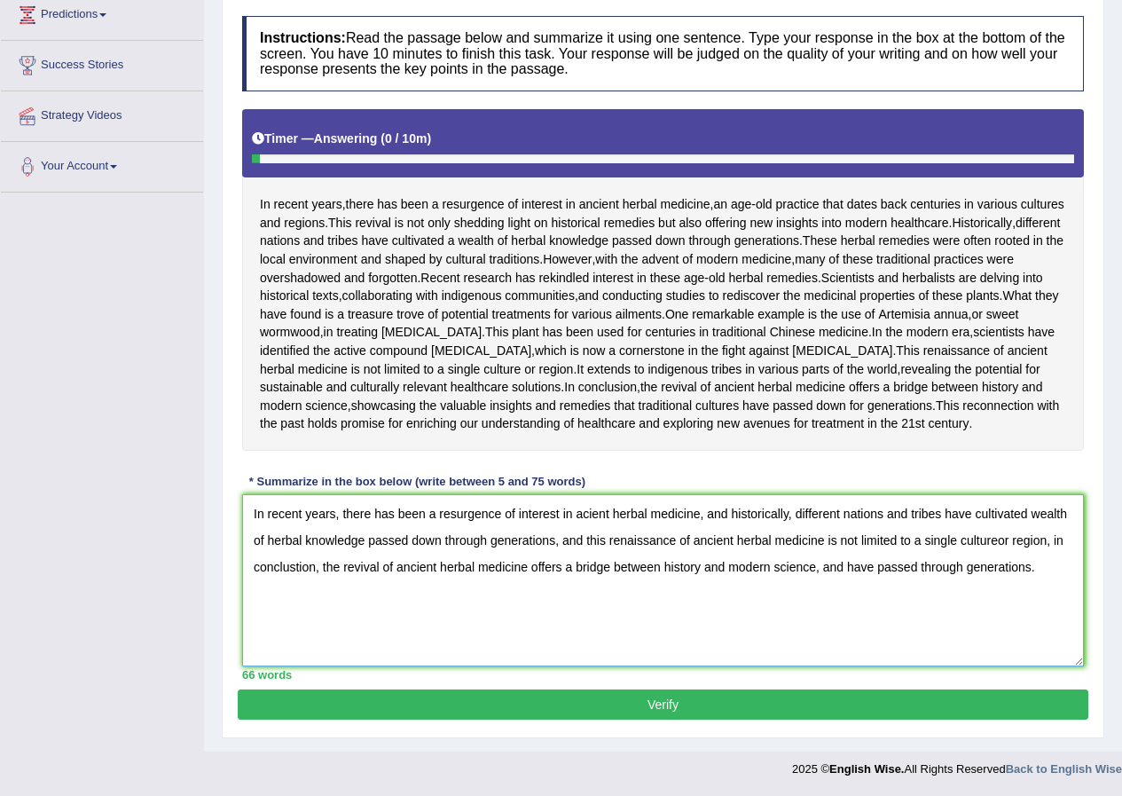
click at [300, 566] on textarea "In recent years, there has been a resurgence of interest in acient herbal medic…" at bounding box center [663, 580] width 842 height 172
click at [995, 539] on textarea "In recent years, there has been a resurgence of interest in acient herbal medic…" at bounding box center [663, 580] width 842 height 172
type textarea "In recent years, there has been a resurgence of interest in acient herbal medic…"
click at [802, 711] on button "Verify" at bounding box center [663, 704] width 851 height 30
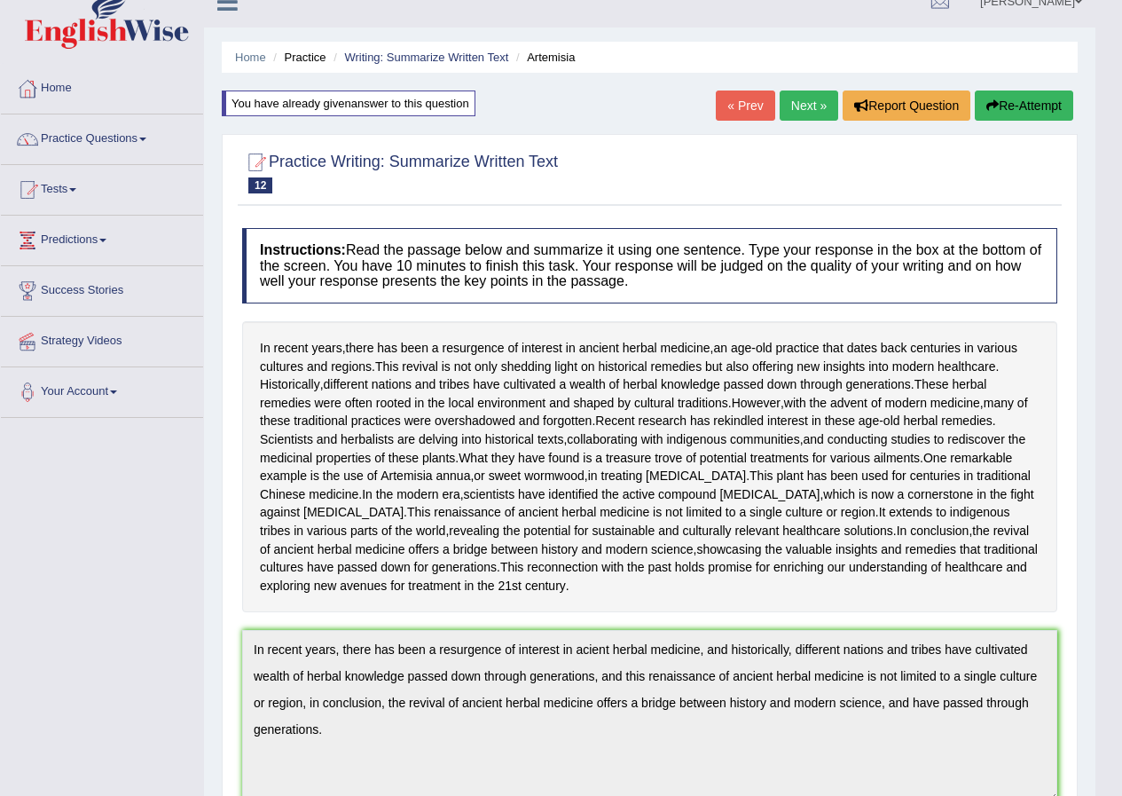
scroll to position [0, 0]
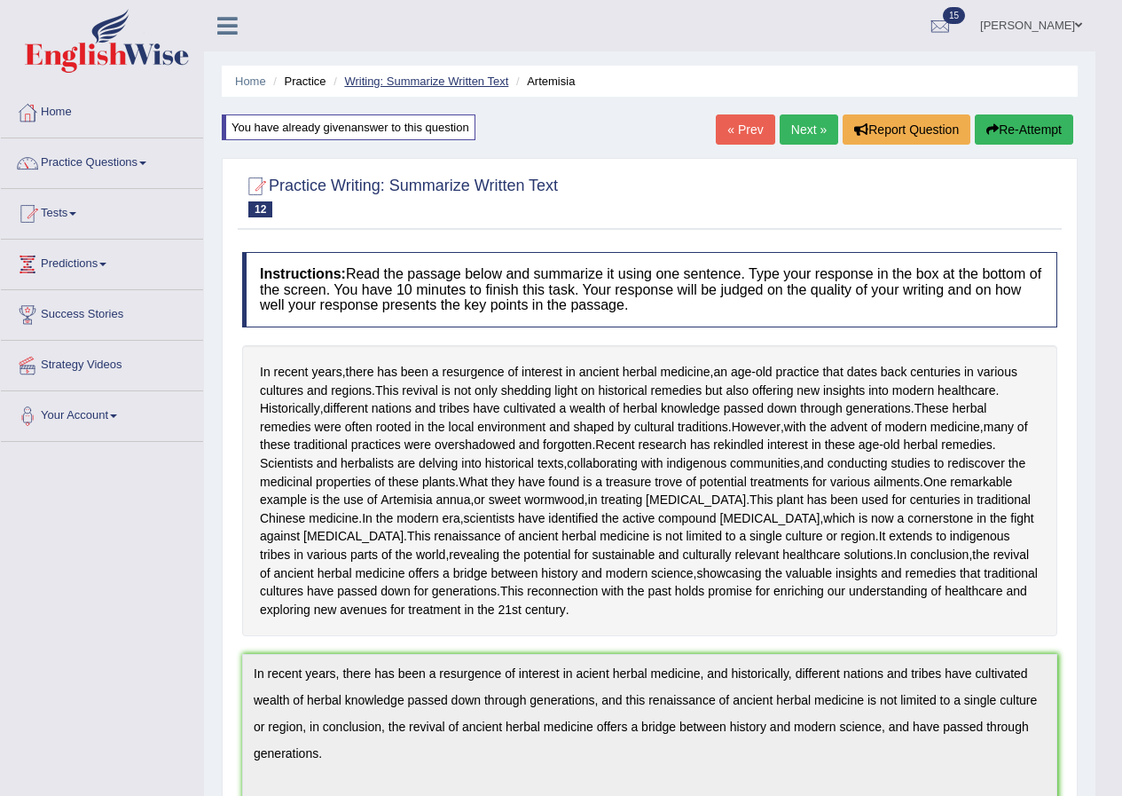
click at [377, 81] on link "Writing: Summarize Written Text" at bounding box center [426, 81] width 164 height 13
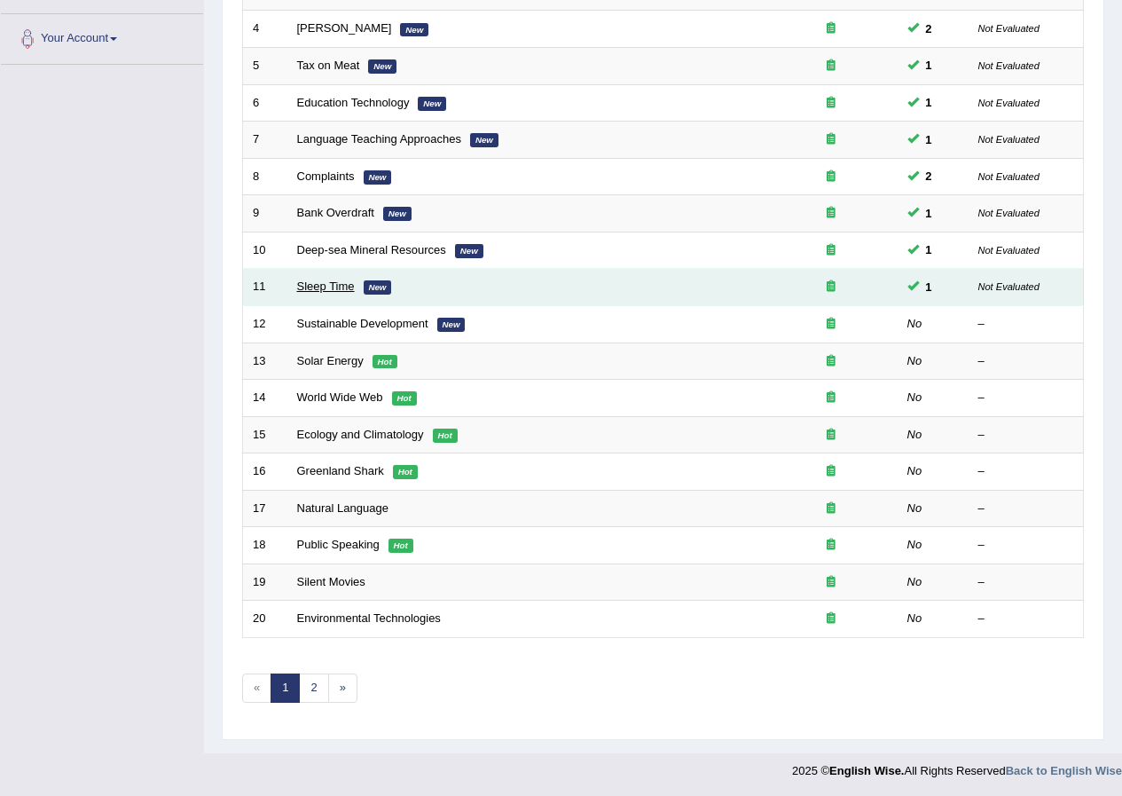
scroll to position [379, 0]
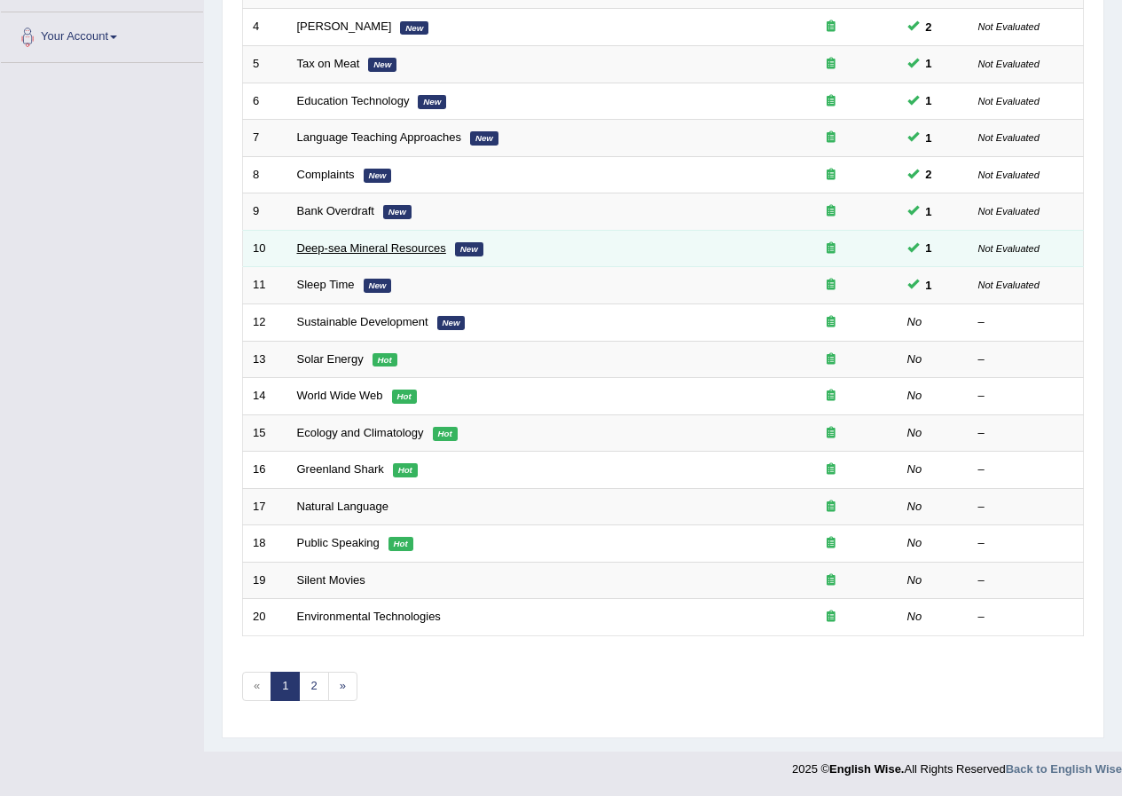
click at [341, 247] on link "Deep-sea Mineral Resources" at bounding box center [371, 247] width 149 height 13
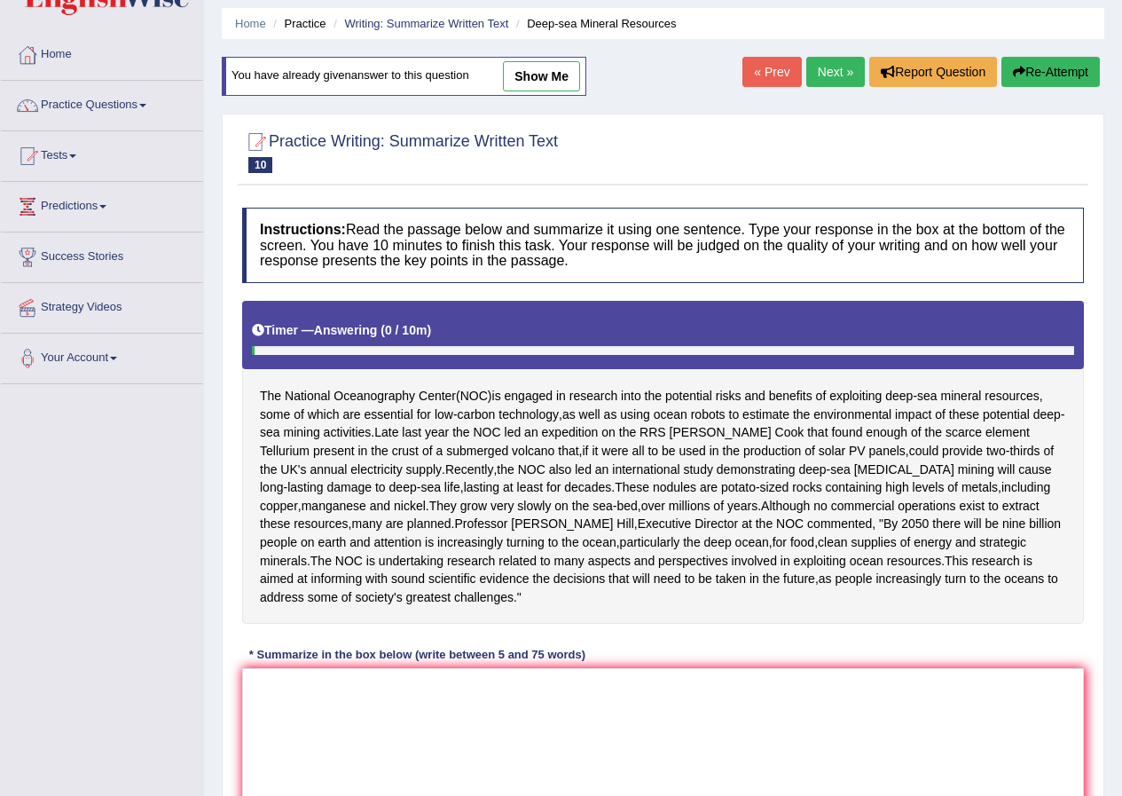
scroll to position [89, 0]
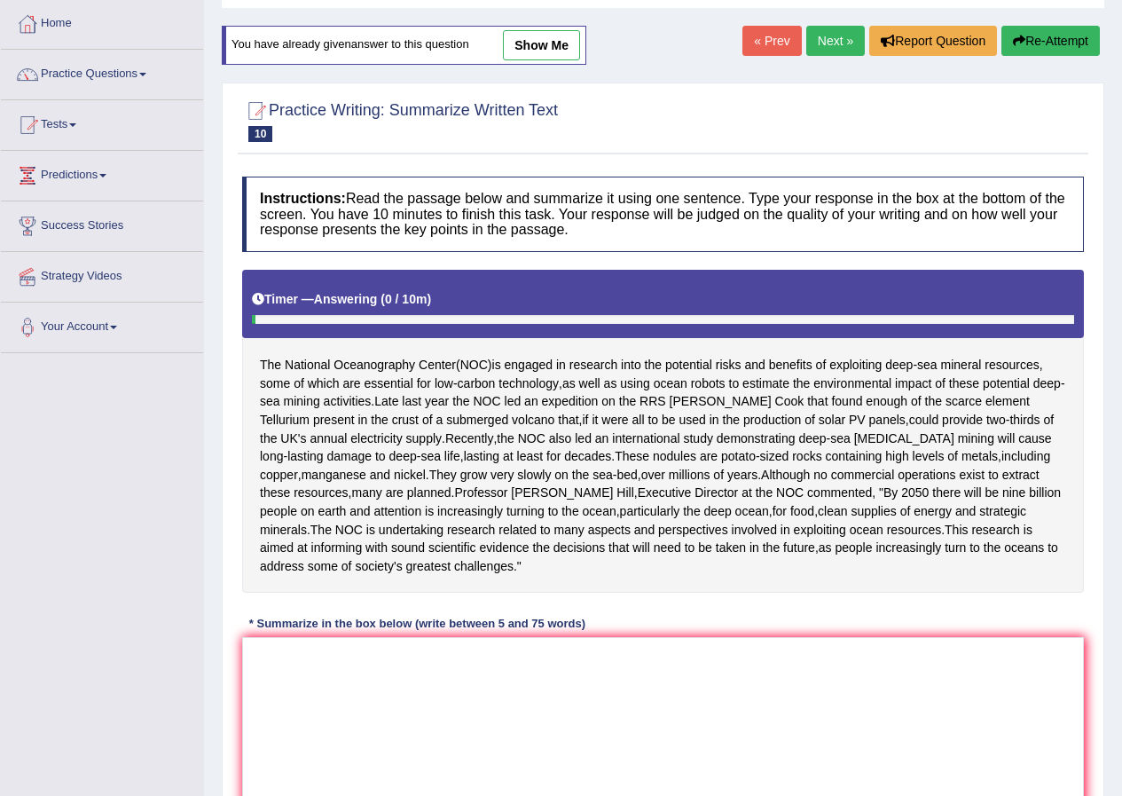
click at [541, 46] on link "show me" at bounding box center [541, 45] width 77 height 30
type textarea "The passage outlines the National oceanogreaphy Center is engeged in research i…"
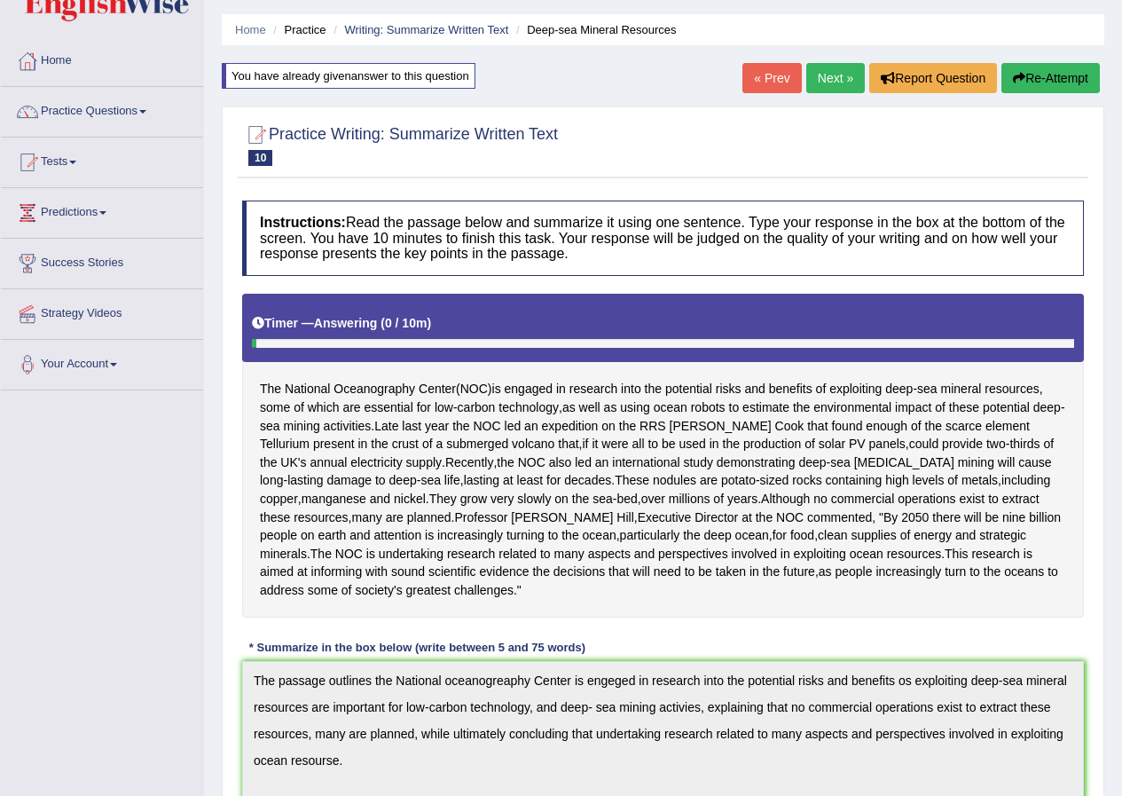
scroll to position [0, 0]
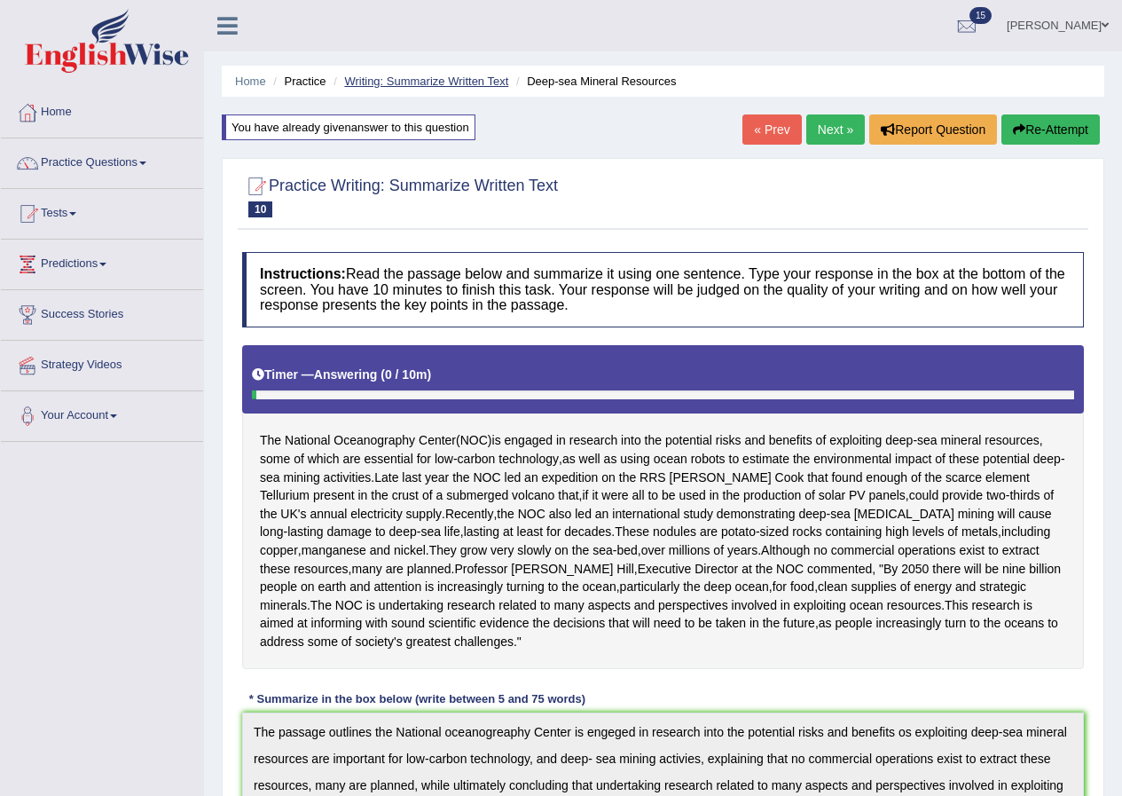
click at [434, 82] on link "Writing: Summarize Written Text" at bounding box center [426, 81] width 164 height 13
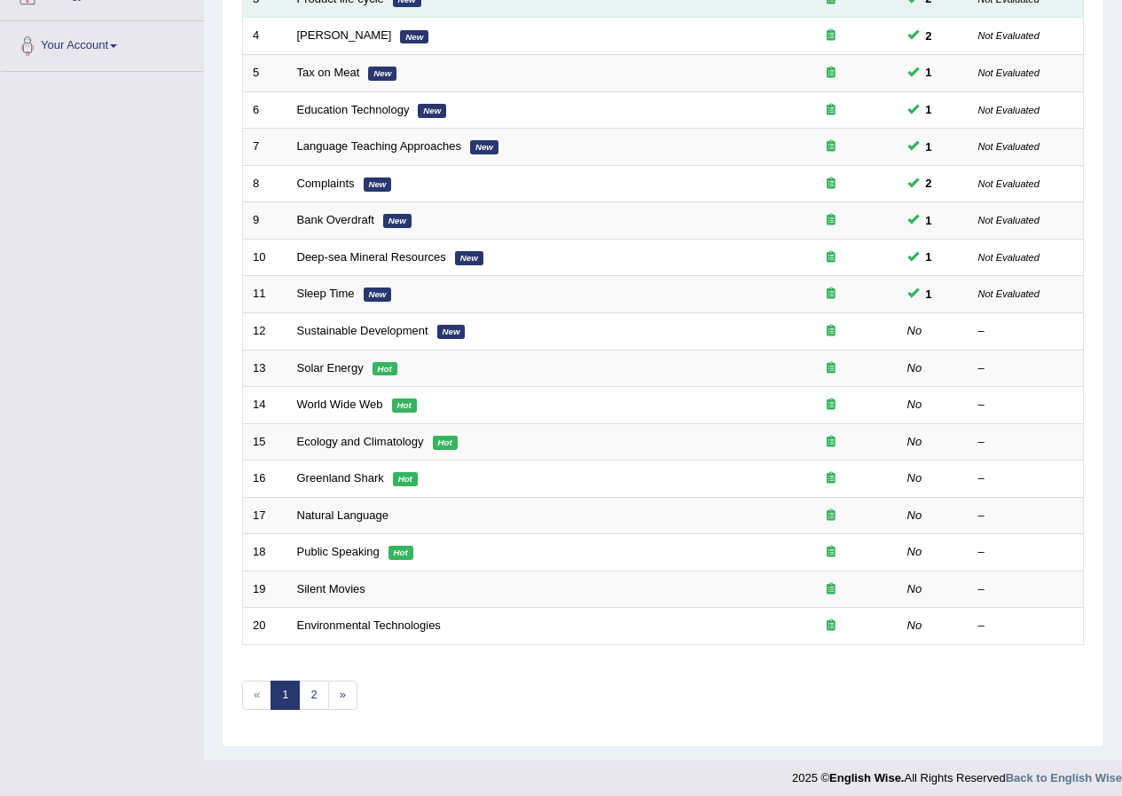
scroll to position [379, 0]
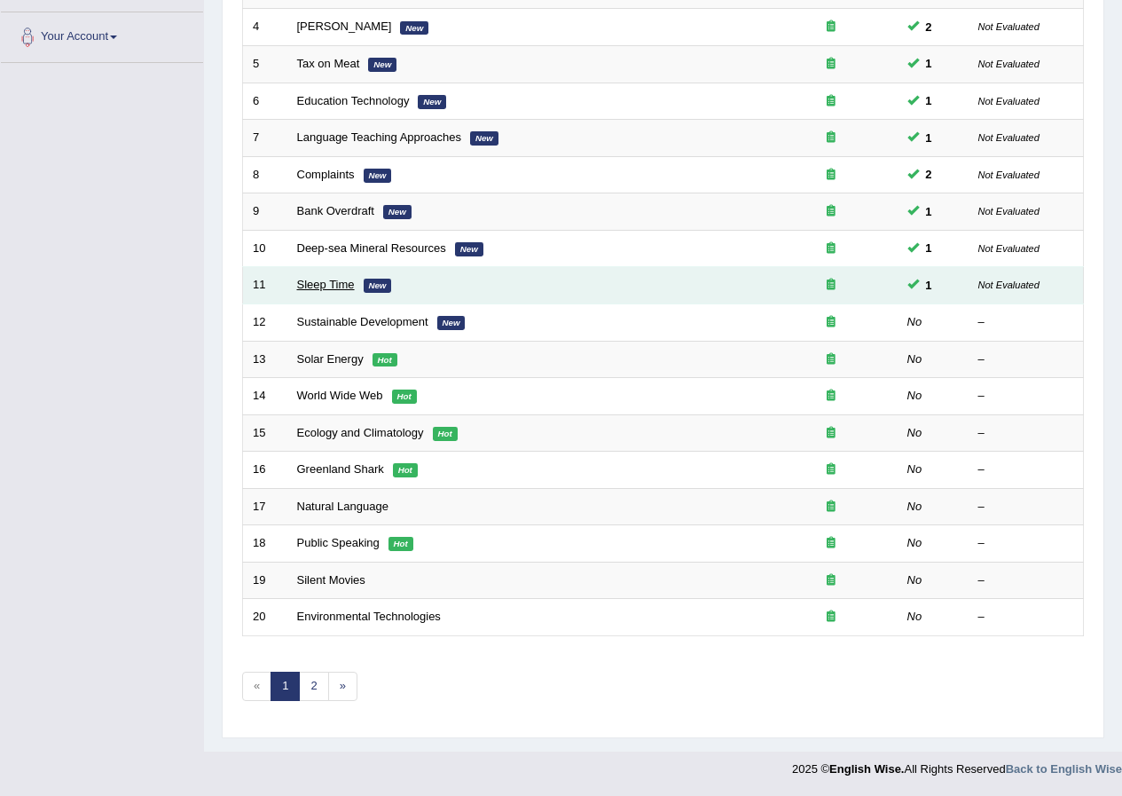
click at [316, 281] on link "Sleep Time" at bounding box center [326, 284] width 58 height 13
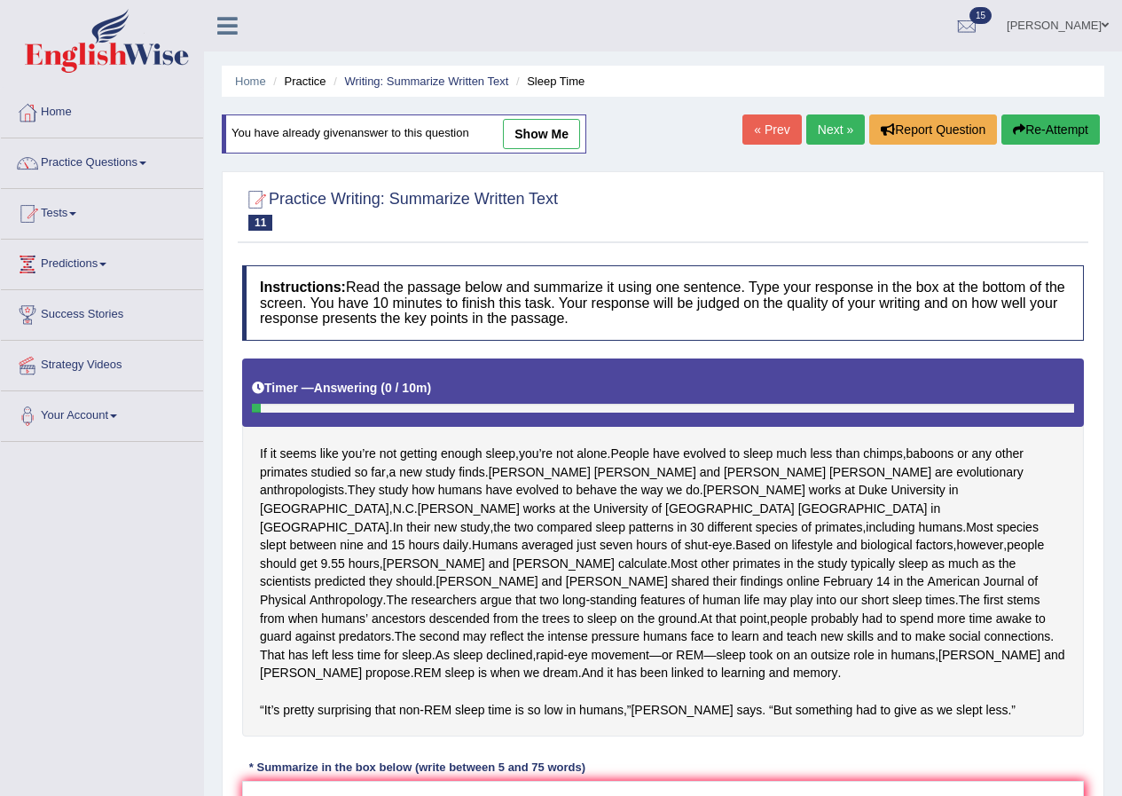
click at [840, 125] on link "Next »" at bounding box center [835, 129] width 59 height 30
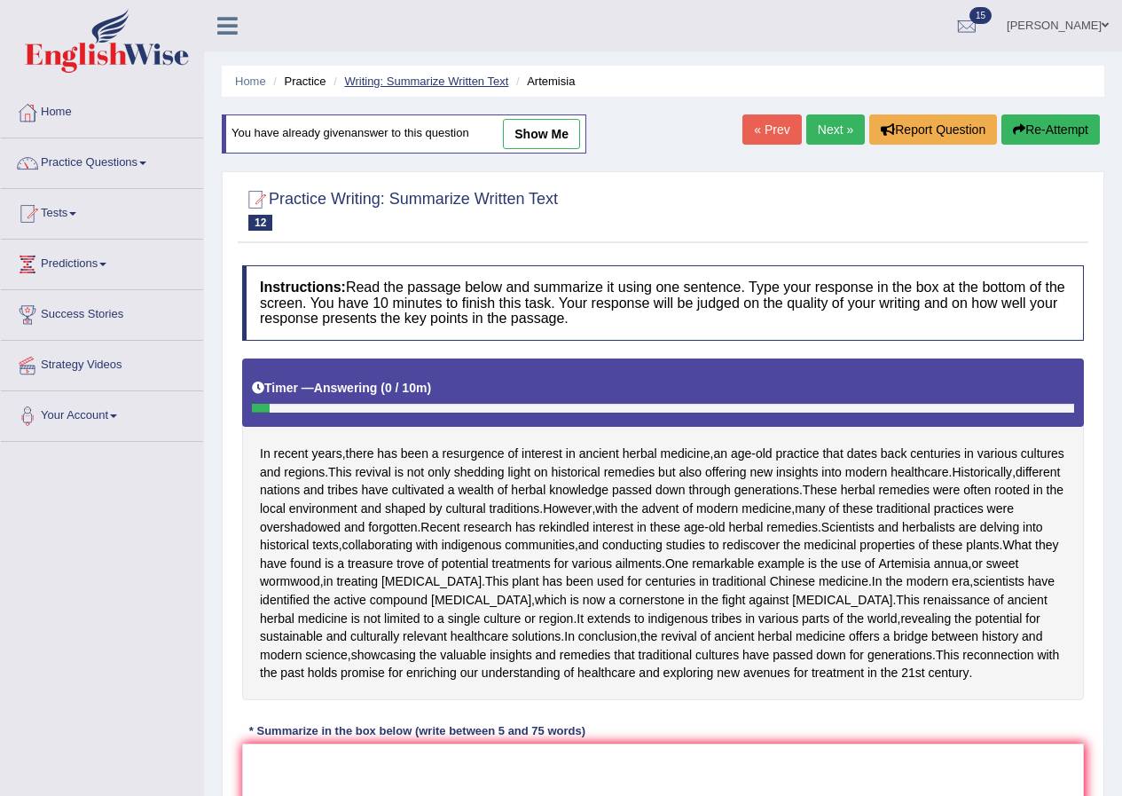
click at [388, 77] on link "Writing: Summarize Written Text" at bounding box center [426, 81] width 164 height 13
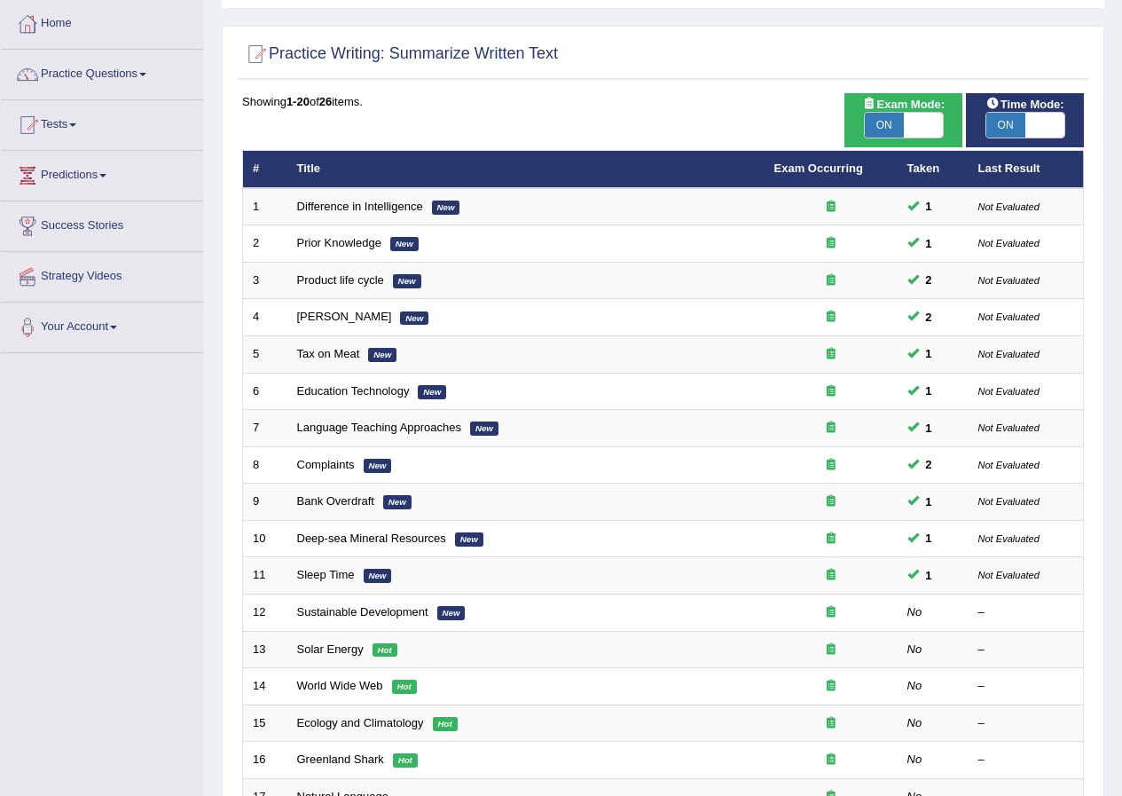
scroll to position [177, 0]
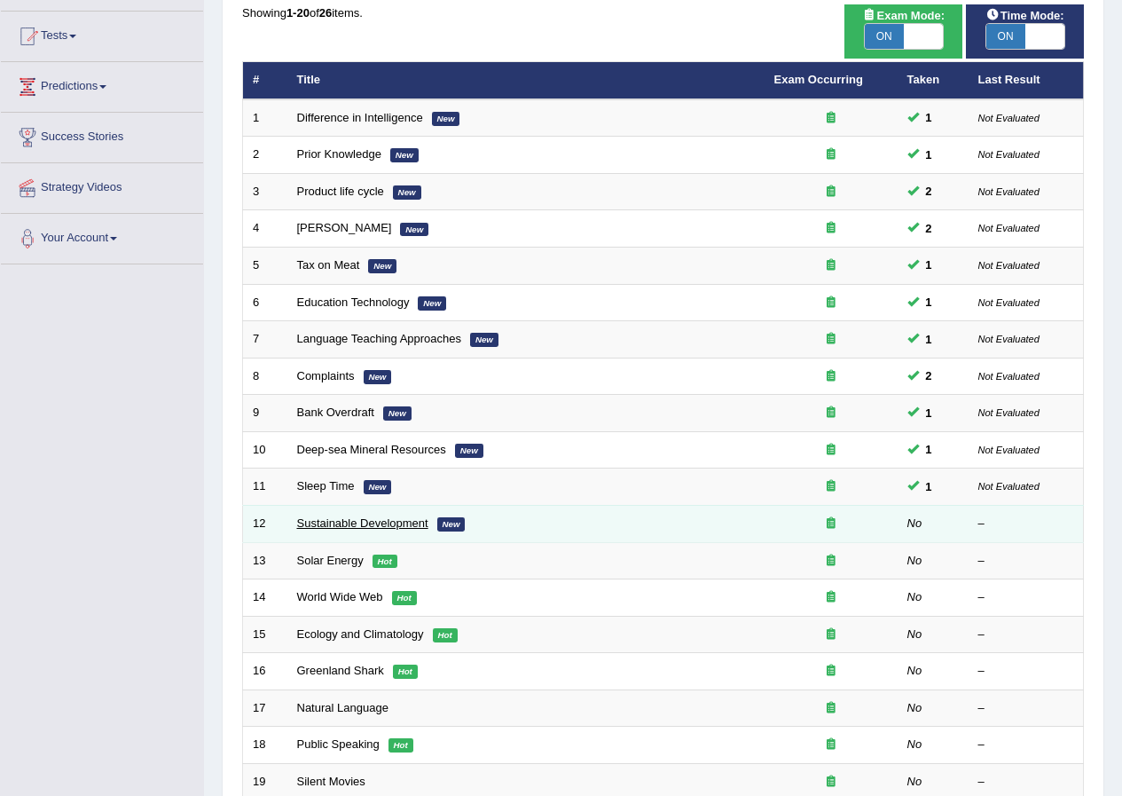
click at [383, 524] on link "Sustainable Development" at bounding box center [362, 522] width 131 height 13
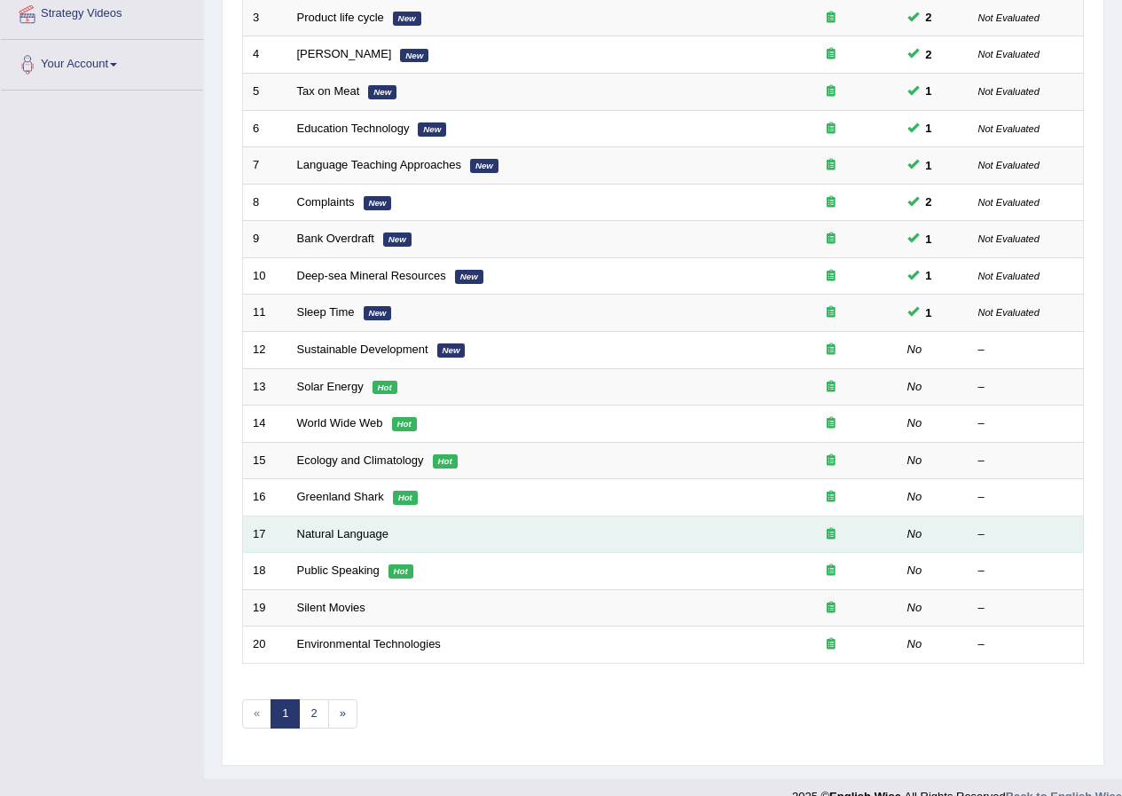
scroll to position [379, 0]
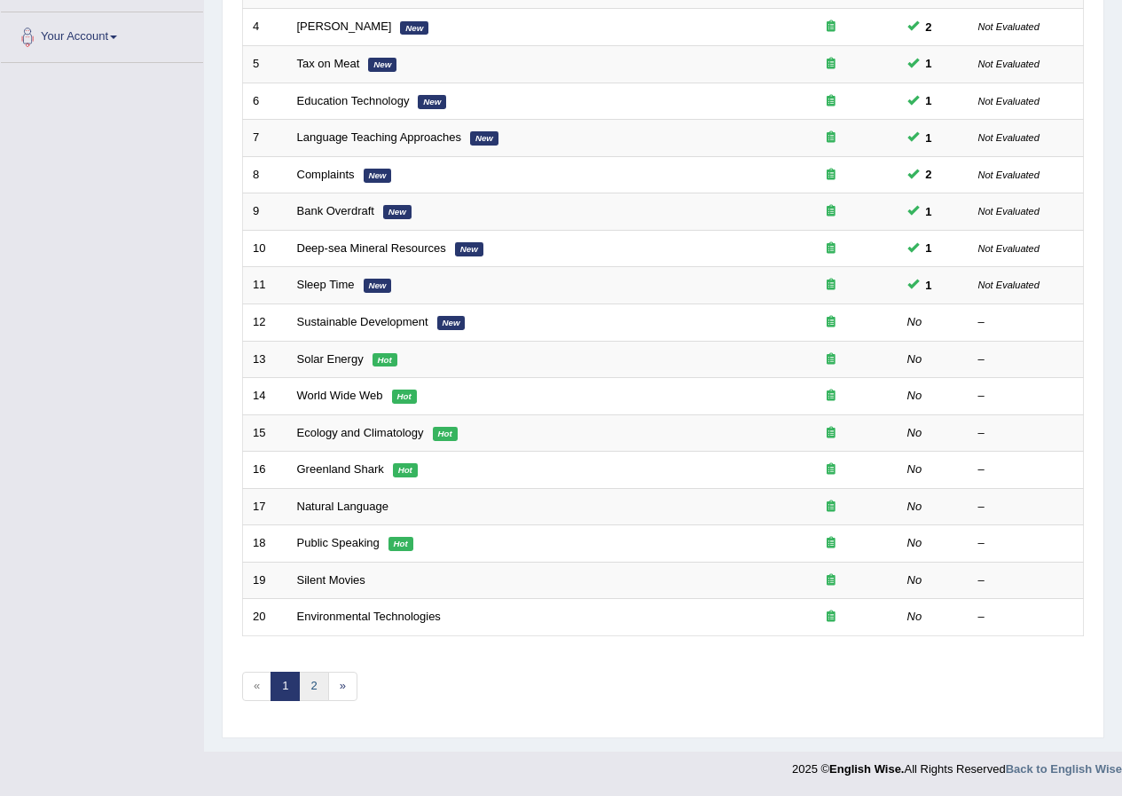
click at [318, 692] on link "2" at bounding box center [313, 685] width 29 height 29
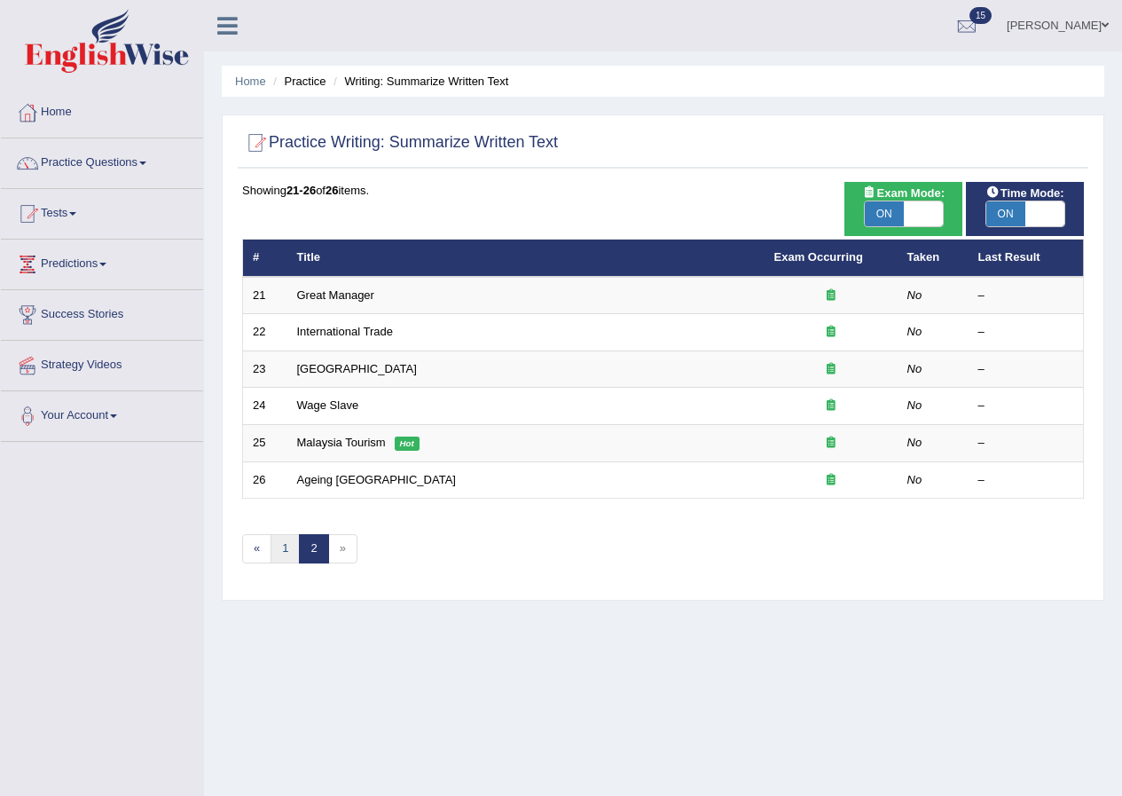
click at [284, 550] on link "1" at bounding box center [285, 548] width 29 height 29
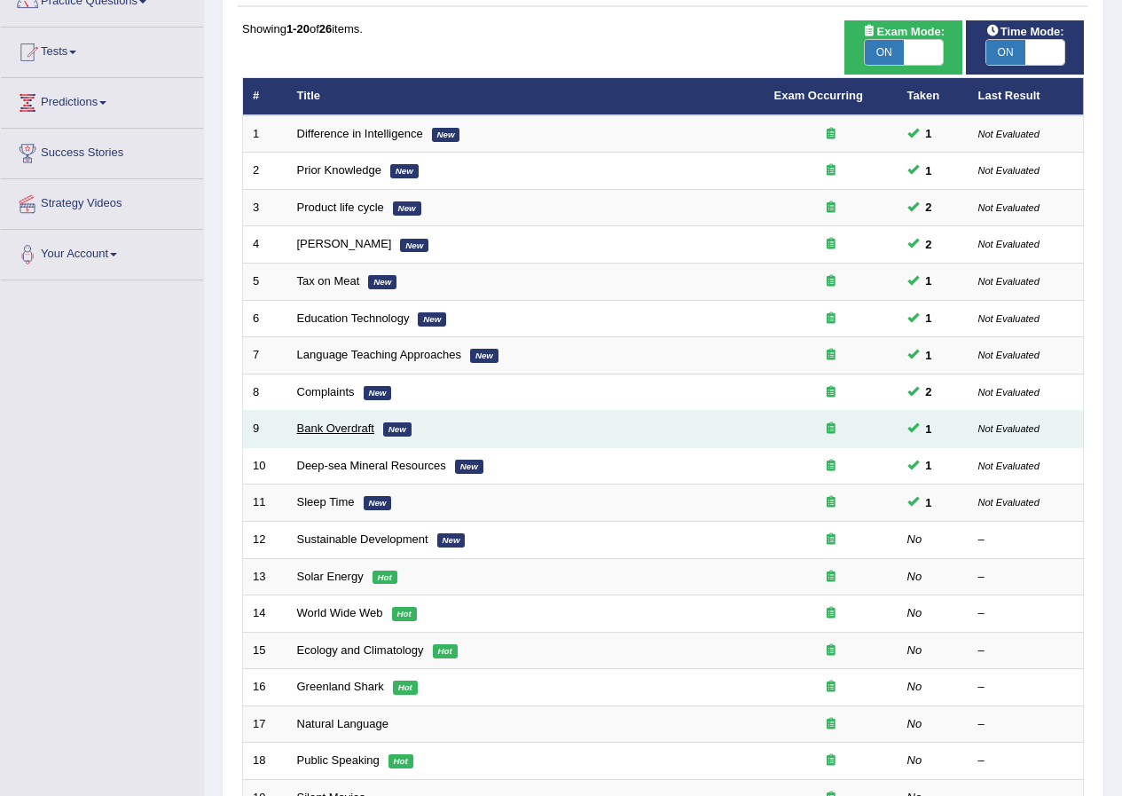
scroll to position [177, 0]
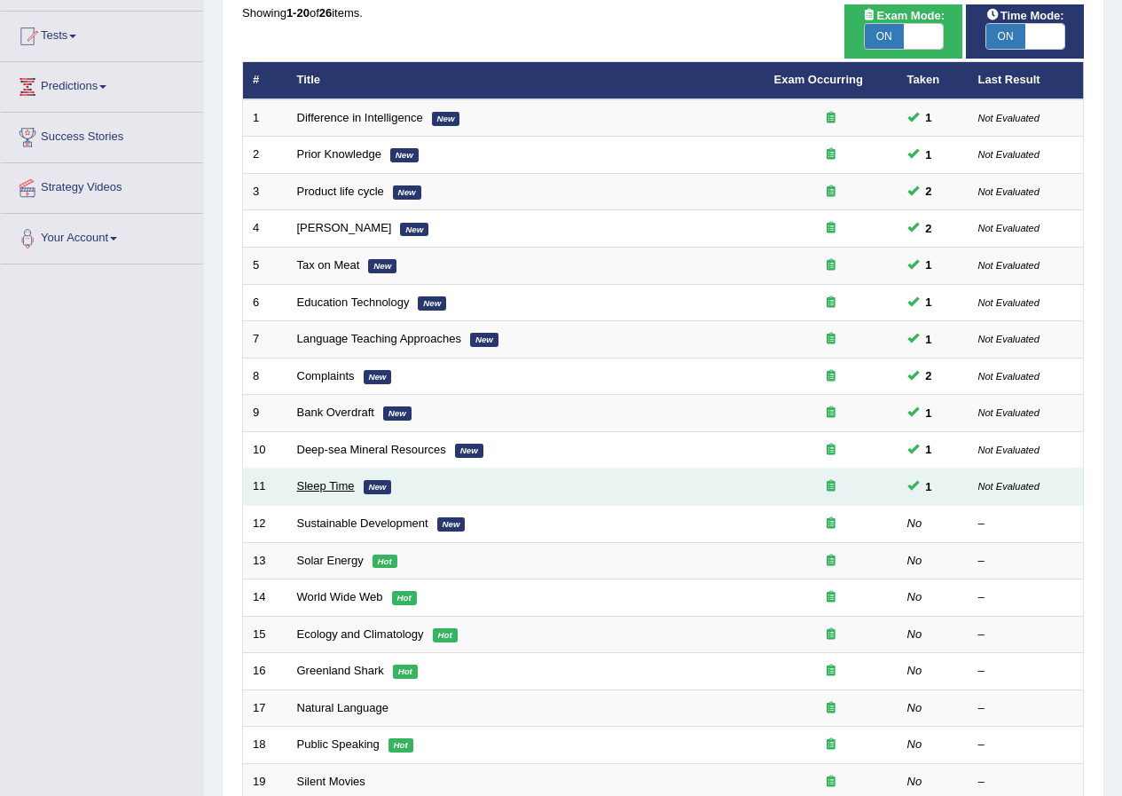
click at [323, 490] on link "Sleep Time" at bounding box center [326, 485] width 58 height 13
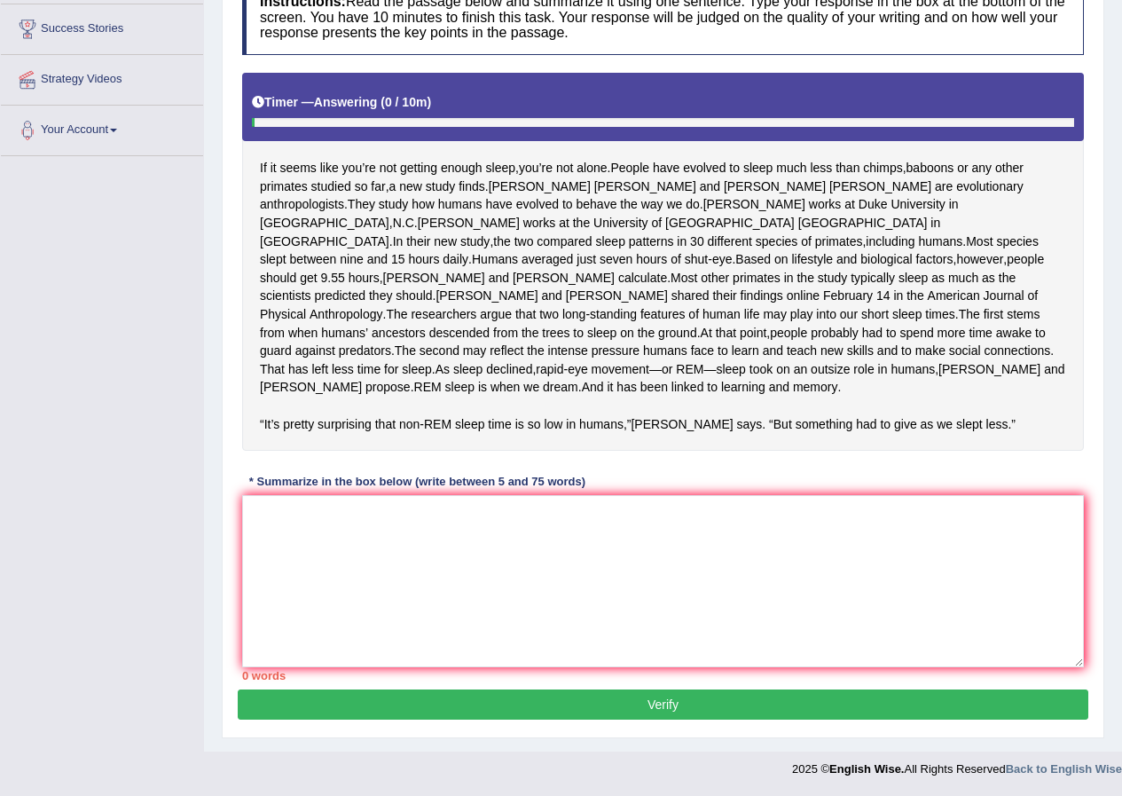
scroll to position [56, 0]
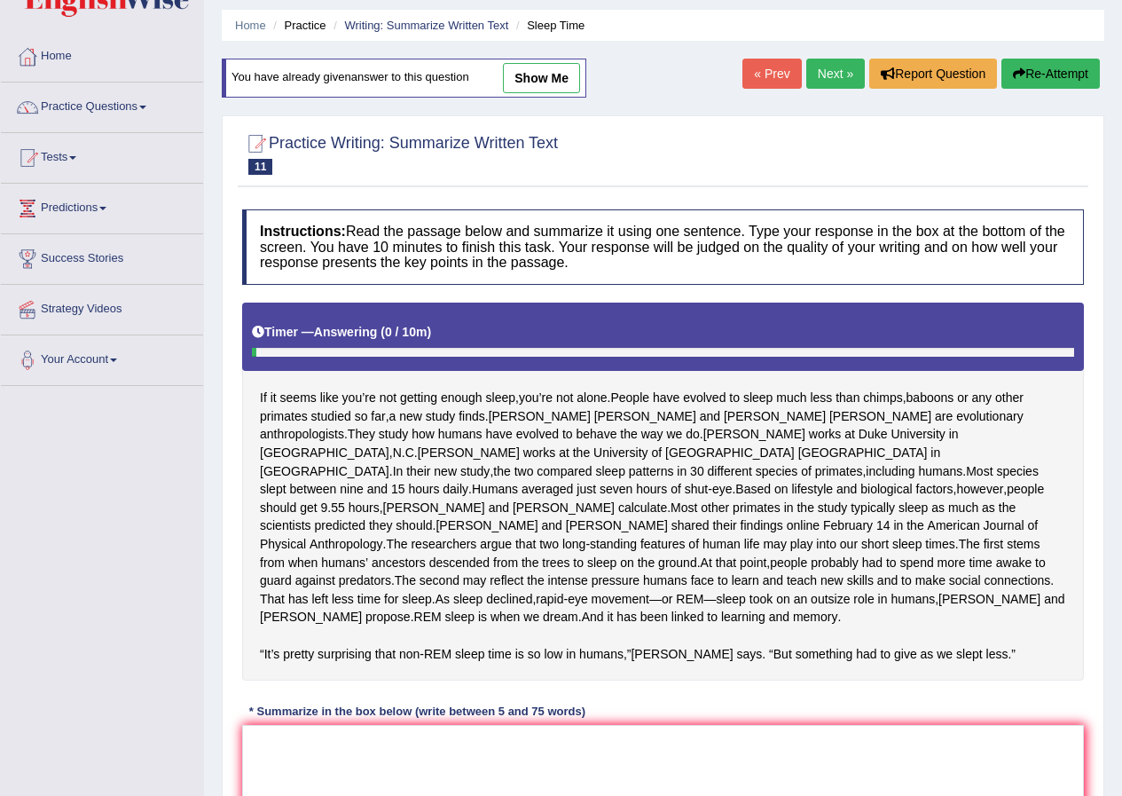
click at [556, 71] on link "show me" at bounding box center [541, 78] width 77 height 30
type textarea "People have evolved to sleep much less than chimps, baboons or other primates s…"
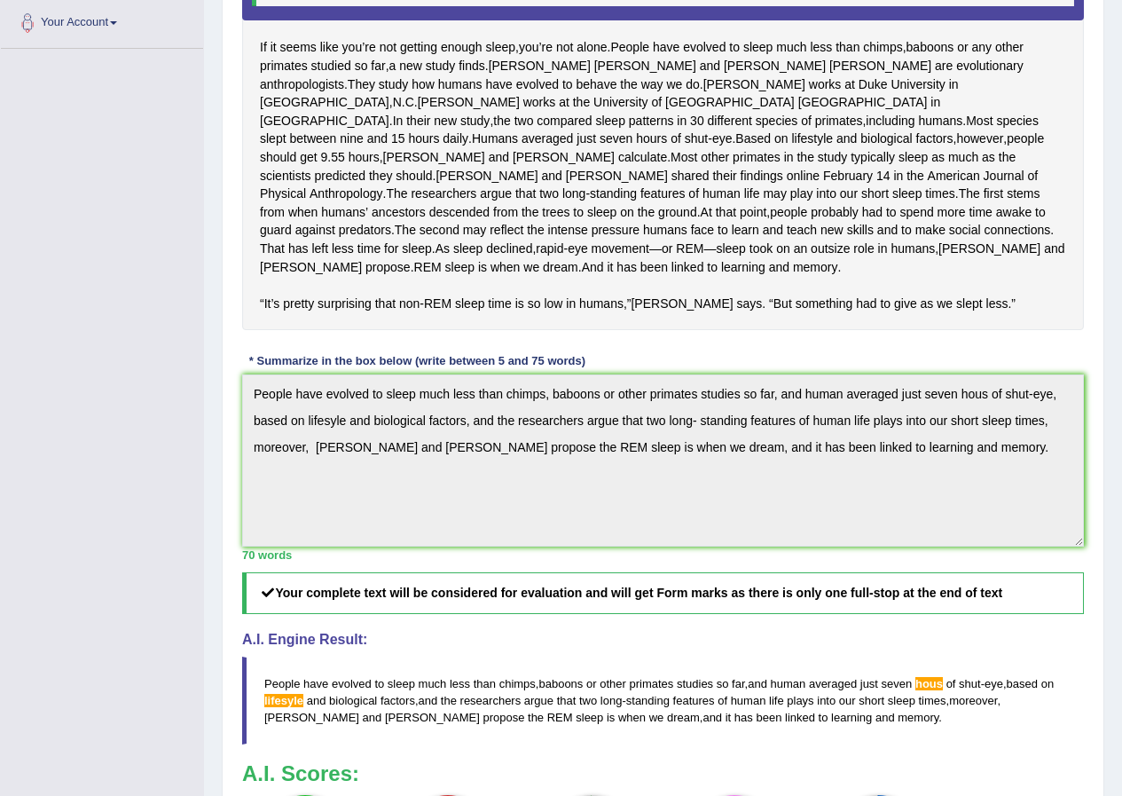
scroll to position [38, 0]
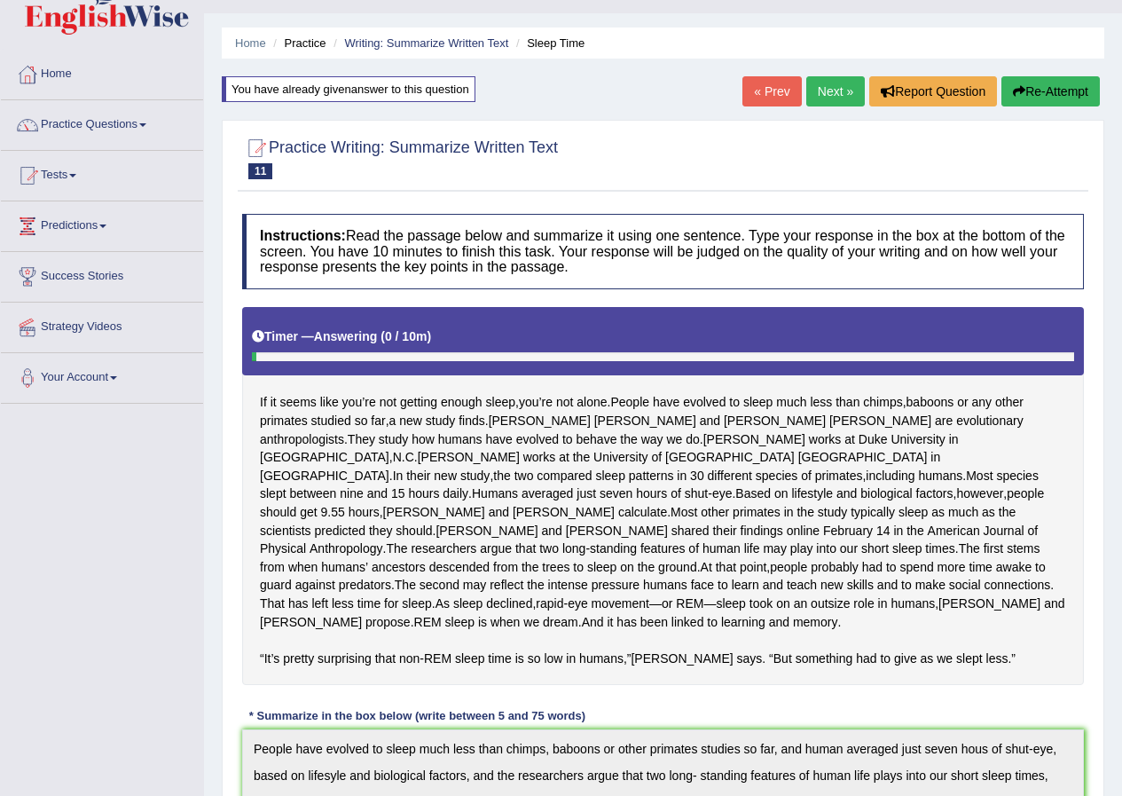
click at [840, 90] on link "Next »" at bounding box center [835, 91] width 59 height 30
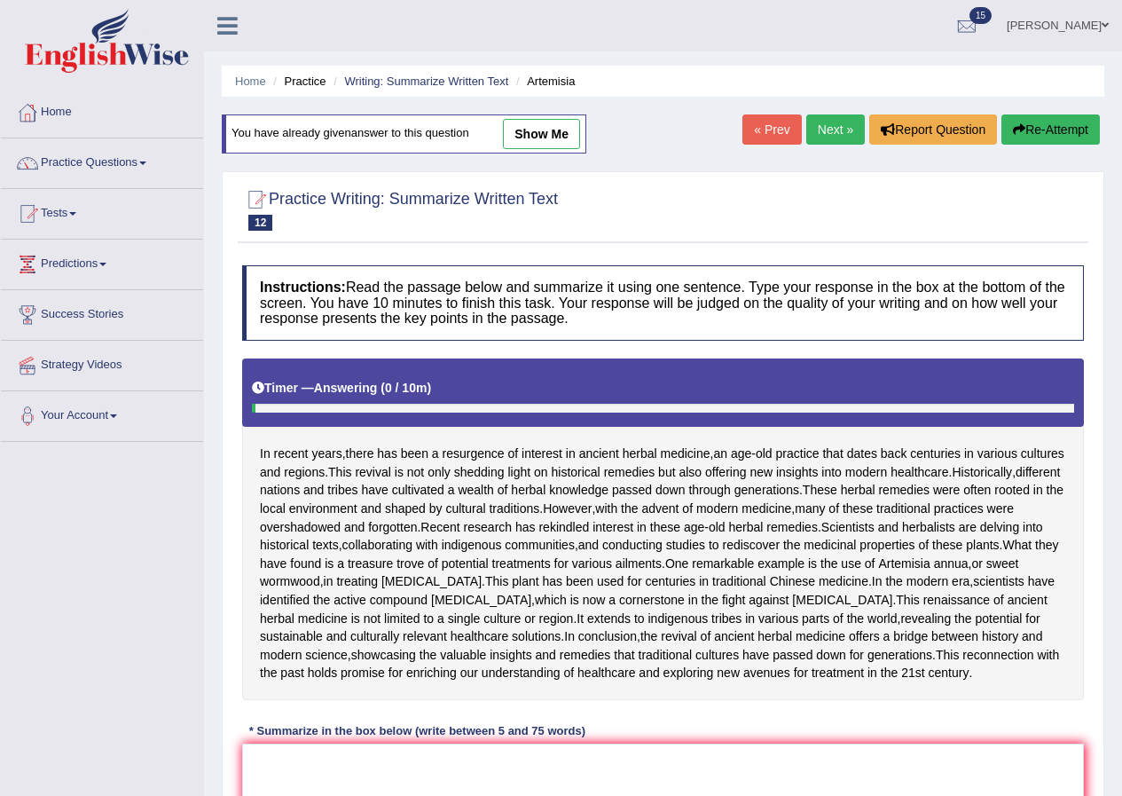
click at [559, 137] on link "show me" at bounding box center [541, 134] width 77 height 30
type textarea "In recent years, there has been a resurgence of interest in acient herbal medic…"
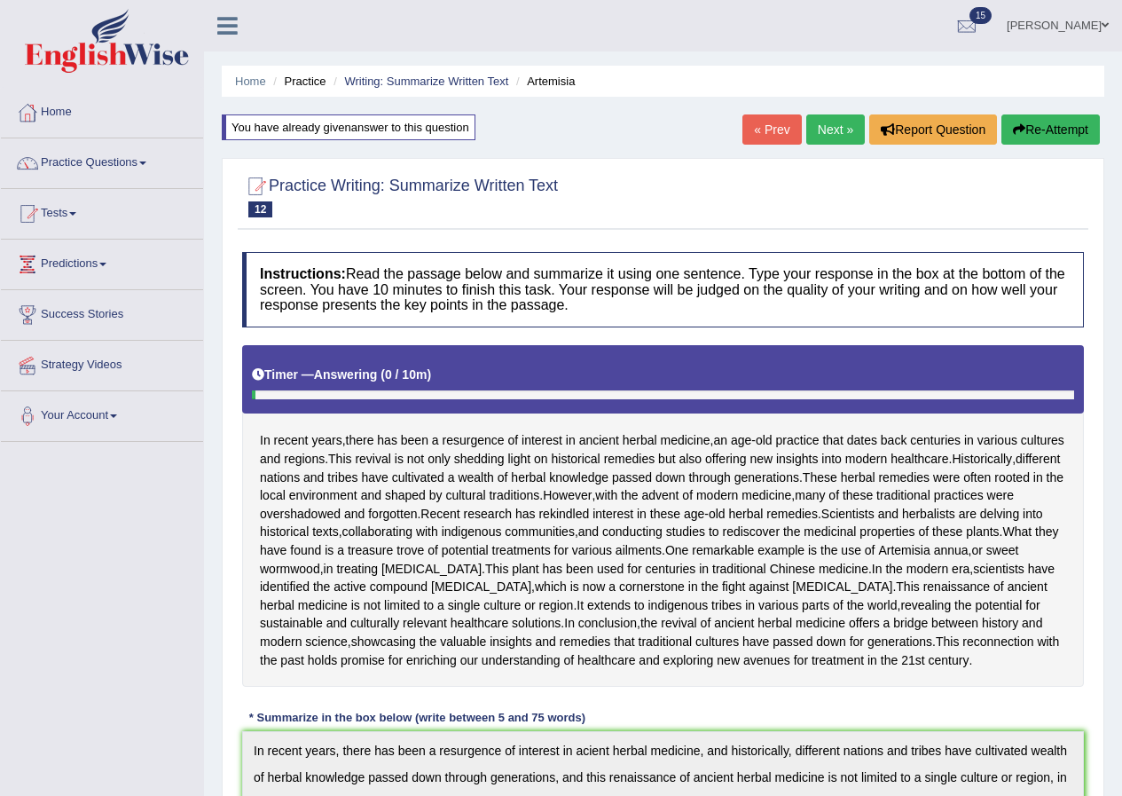
click at [1069, 115] on button "Re-Attempt" at bounding box center [1050, 129] width 98 height 30
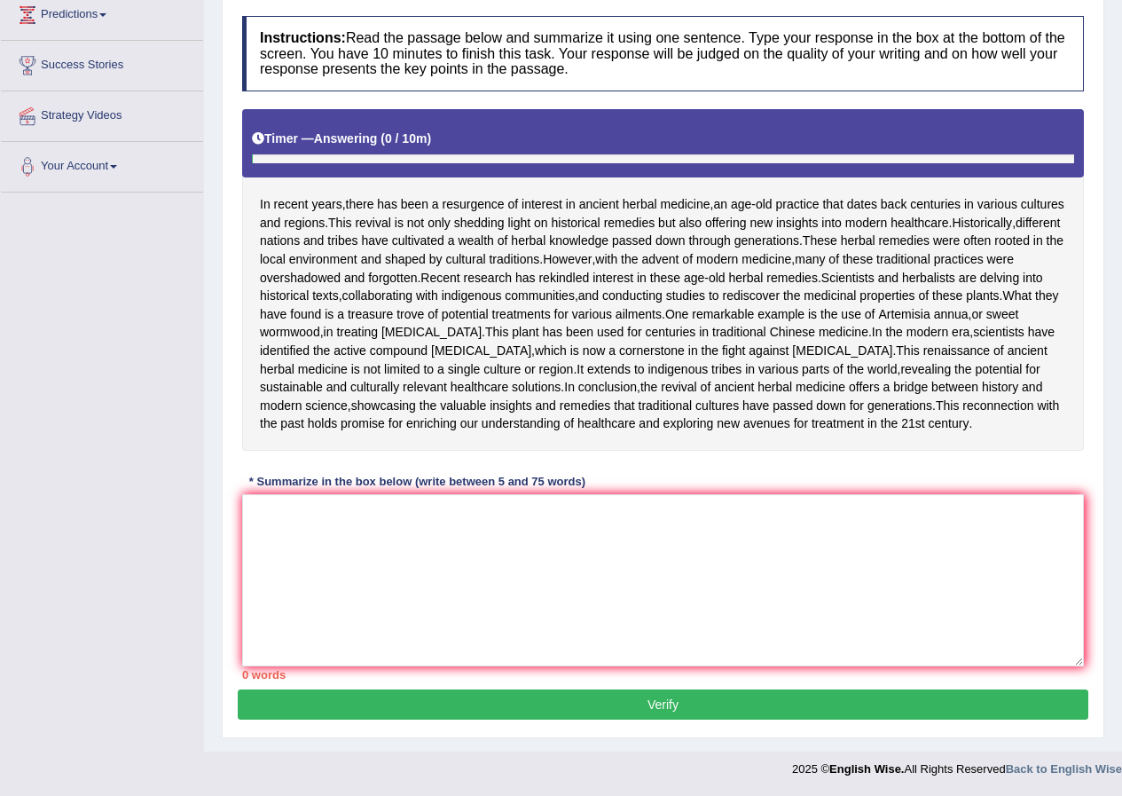
scroll to position [395, 0]
click at [718, 575] on textarea at bounding box center [663, 580] width 842 height 172
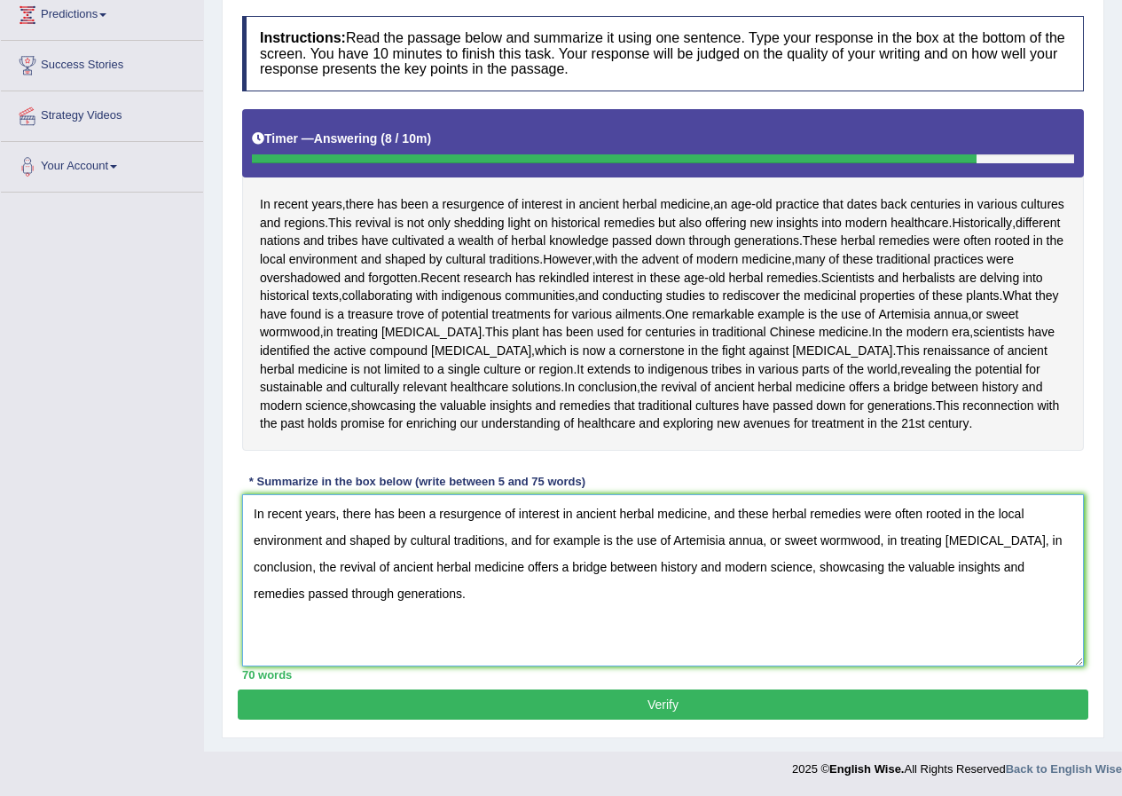
type textarea "In recent years, there has been a resurgence of interest in ancient herbal medi…"
click at [687, 710] on button "Verify" at bounding box center [663, 704] width 851 height 30
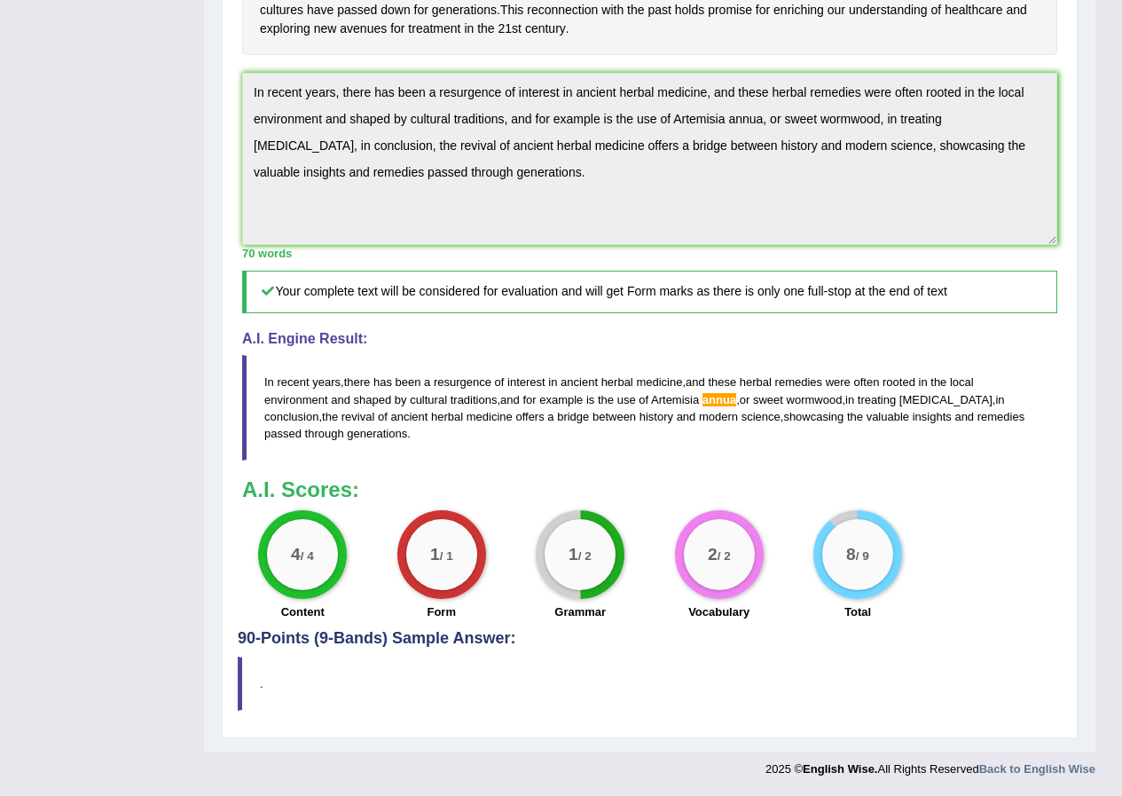
scroll to position [710, 0]
click at [225, 81] on div "Practice Writing: Summarize Written Text 12 Artemisia Instructions: Read the pa…" at bounding box center [650, 157] width 856 height 1161
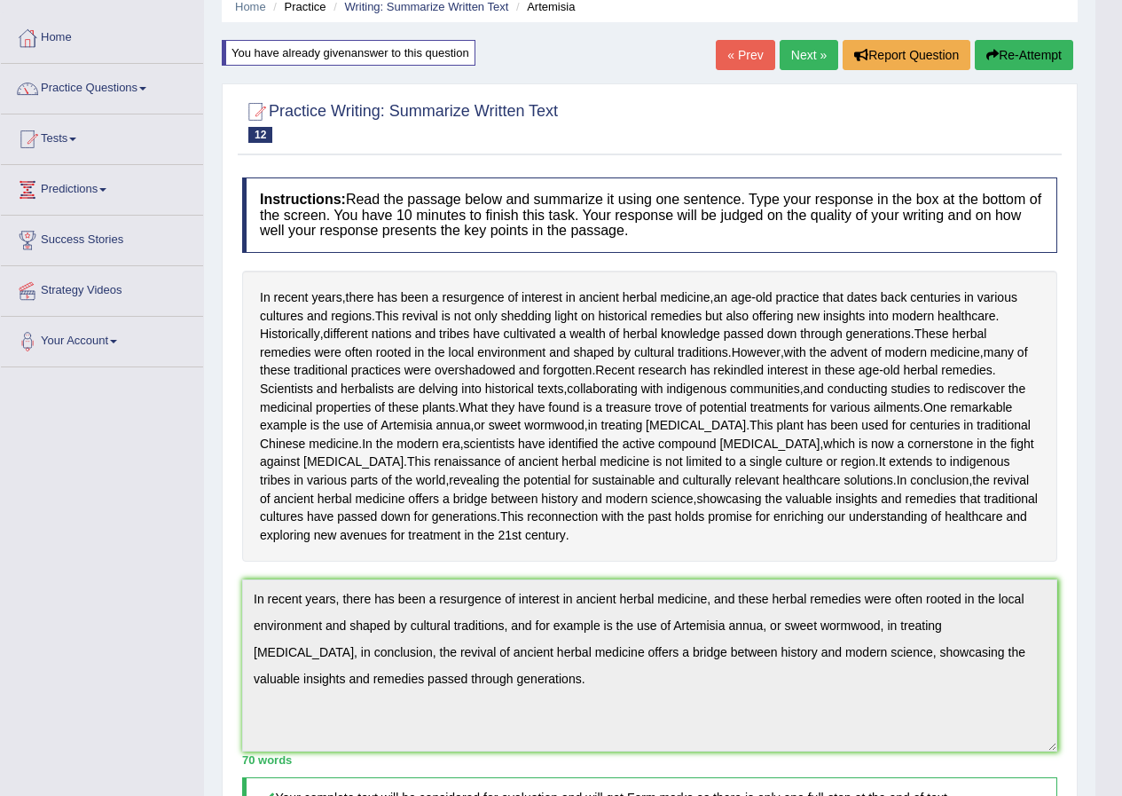
scroll to position [0, 0]
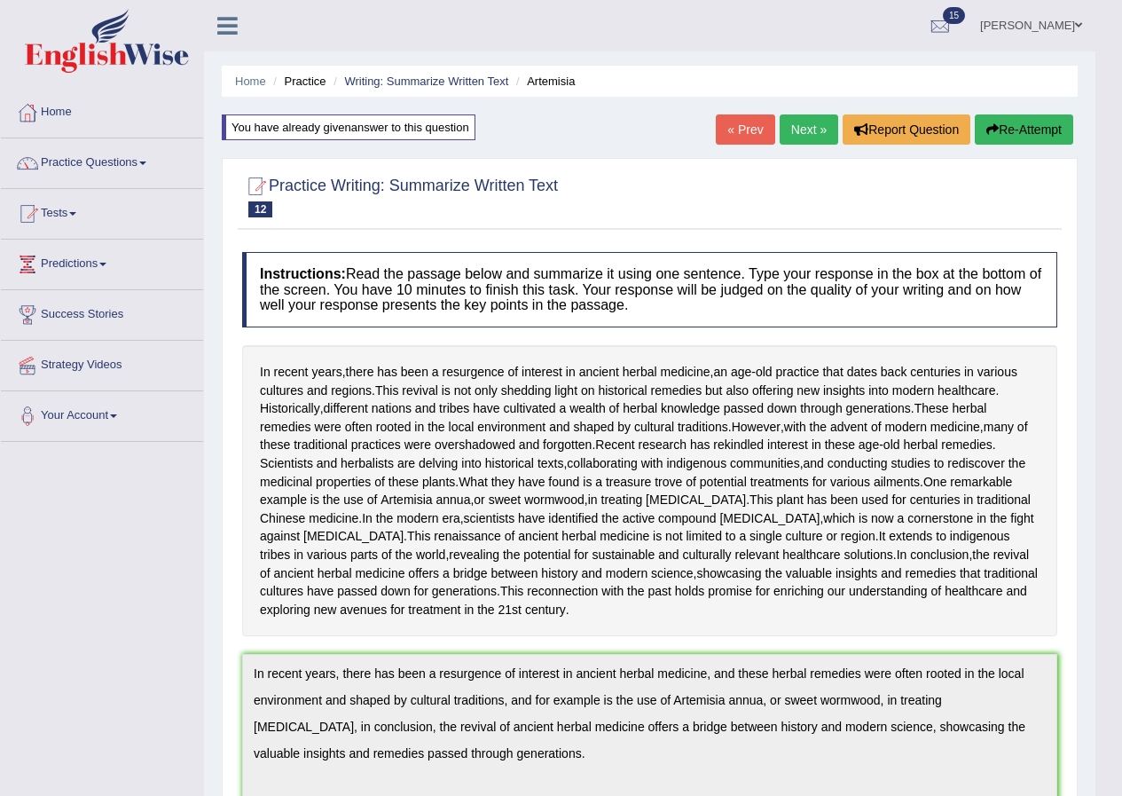
click at [1053, 135] on button "Re-Attempt" at bounding box center [1024, 129] width 98 height 30
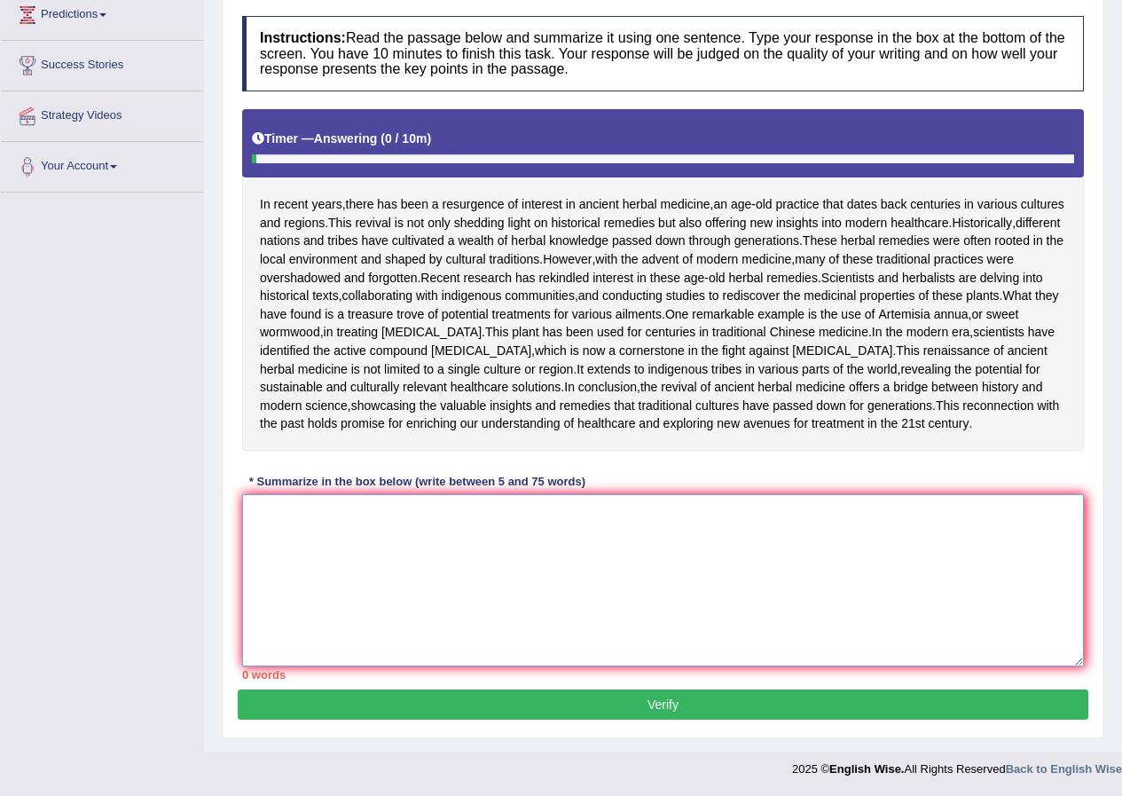
paste textarea "In recent years, there has been a resurgence of interest in ancient herbal medi…"
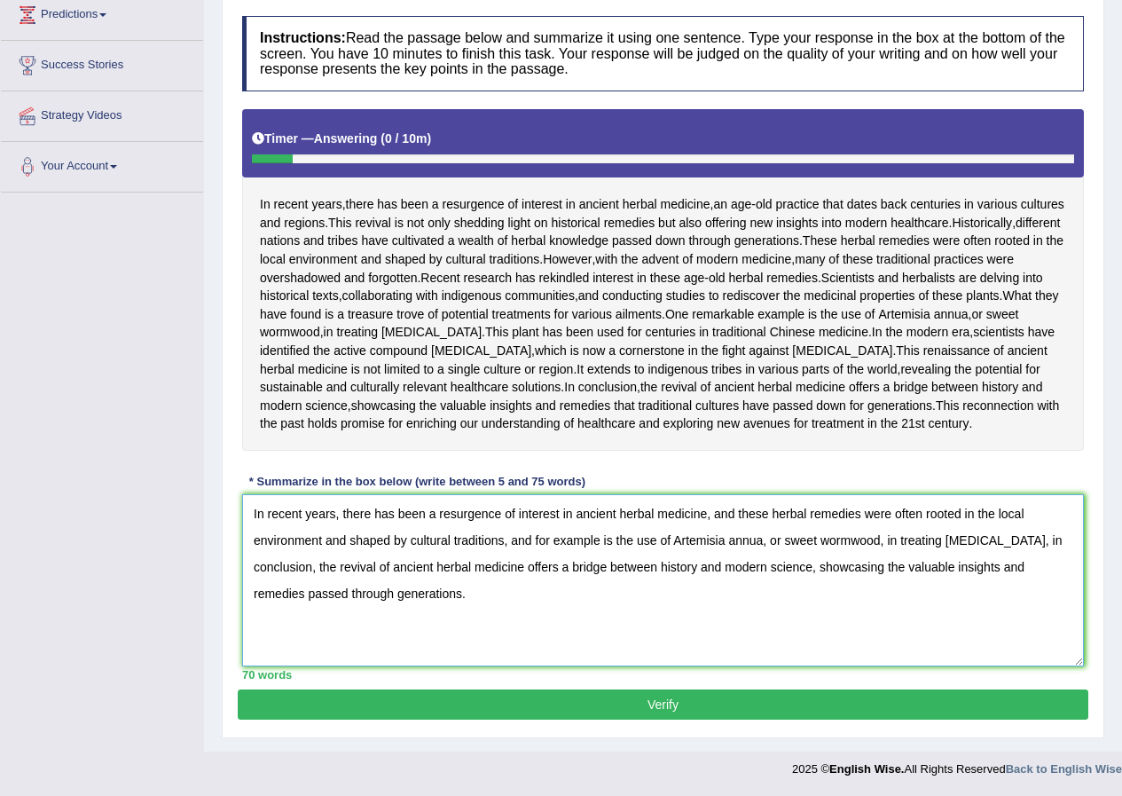
click at [761, 540] on textarea "In recent years, there has been a resurgence of interest in ancient herbal medi…" at bounding box center [663, 580] width 842 height 172
type textarea "In recent years, there has been a resurgence of interest in ancient herbal medi…"
click at [749, 702] on button "Verify" at bounding box center [663, 704] width 851 height 30
